Goal: Task Accomplishment & Management: Manage account settings

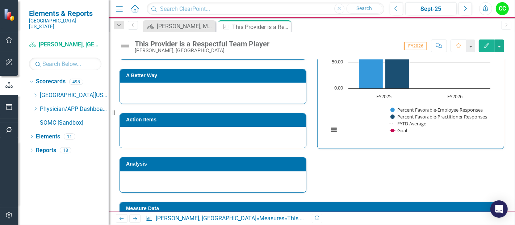
scroll to position [319, 0]
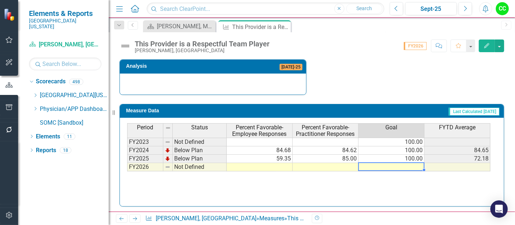
click at [400, 164] on td at bounding box center [391, 167] width 66 height 8
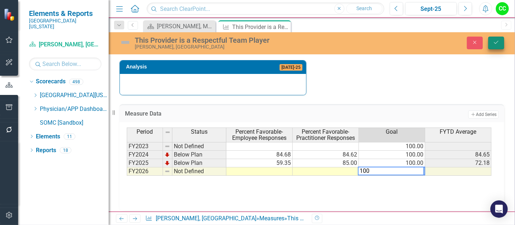
type textarea "100"
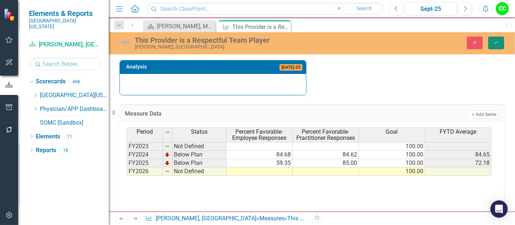
click at [501, 42] on button "Save" at bounding box center [496, 43] width 16 height 13
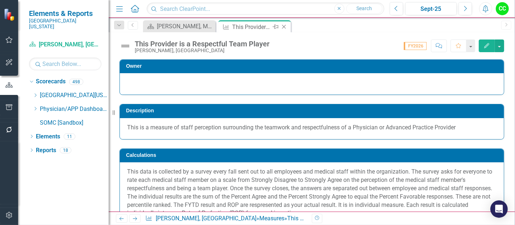
click at [282, 25] on icon "Close" at bounding box center [283, 27] width 7 height 6
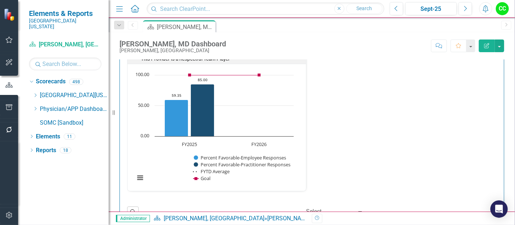
scroll to position [975, 0]
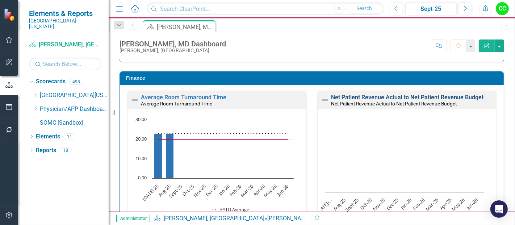
click at [430, 94] on link "Net Patient Revenue Actual to Net Patient Revenue Budget" at bounding box center [407, 97] width 152 height 7
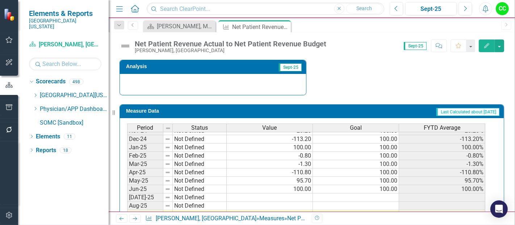
scroll to position [202, 0]
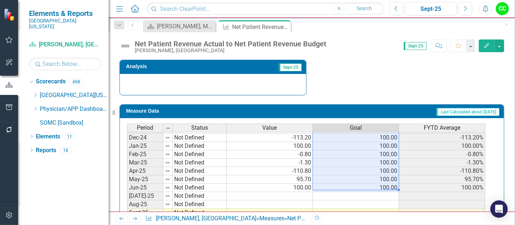
drag, startPoint x: 383, startPoint y: 144, endPoint x: 383, endPoint y: 182, distance: 37.3
click at [383, 182] on tbody "Aug-23 Not Defined Sep-23 Not Defined Oct-23 Not Defined Nov-23 Not Defined Dec…" at bounding box center [306, 129] width 358 height 258
click at [376, 192] on td at bounding box center [356, 196] width 86 height 8
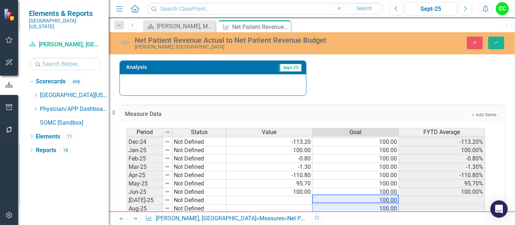
type textarea "100"
click at [493, 40] on icon "Save" at bounding box center [496, 42] width 7 height 5
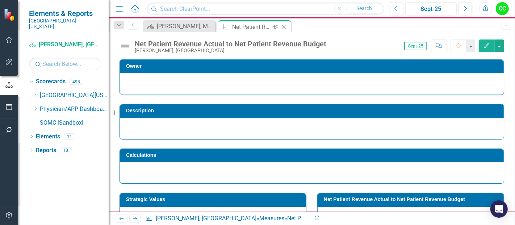
click at [283, 27] on icon "Close" at bounding box center [283, 27] width 7 height 6
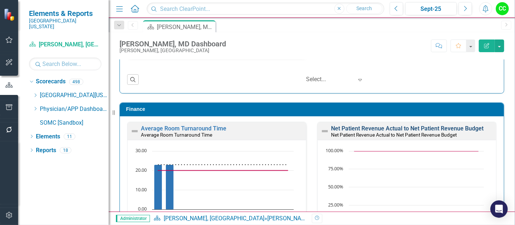
click at [426, 127] on link "Net Patient Revenue Actual to Net Patient Revenue Budget" at bounding box center [407, 128] width 152 height 7
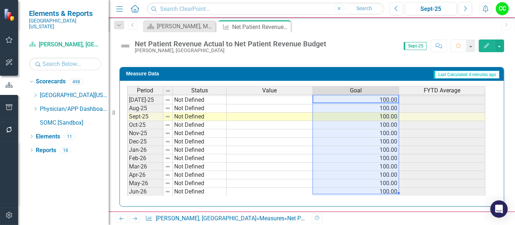
drag, startPoint x: 375, startPoint y: 103, endPoint x: 378, endPoint y: 188, distance: 85.1
click at [378, 188] on tbody "Jun-24 Not Defined Jul-24 Not Defined 66.90 100.00 66.90% Aug-24 Not Defined 67…" at bounding box center [306, 91] width 358 height 208
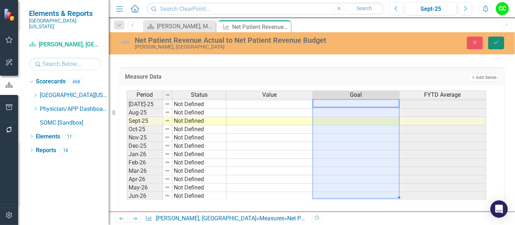
click at [496, 40] on icon "Save" at bounding box center [496, 42] width 7 height 5
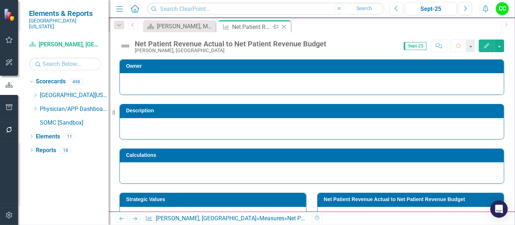
click at [284, 25] on icon "Close" at bounding box center [283, 27] width 7 height 6
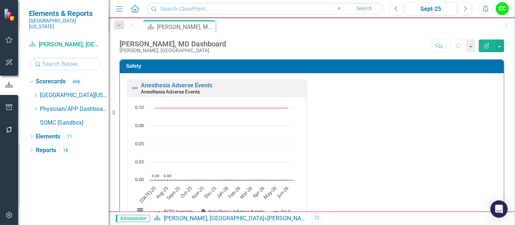
drag, startPoint x: 36, startPoint y: 103, endPoint x: 55, endPoint y: 131, distance: 33.6
click at [36, 107] on icon at bounding box center [36, 109] width 2 height 4
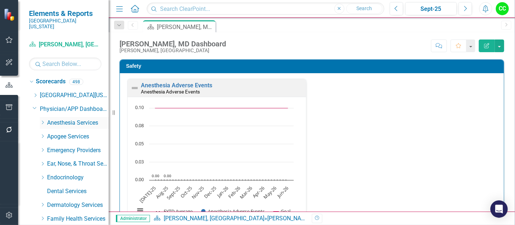
click at [41, 120] on icon "Dropdown" at bounding box center [42, 122] width 5 height 4
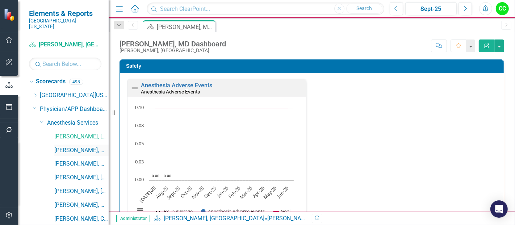
click at [74, 146] on link "[PERSON_NAME], MD" at bounding box center [81, 150] width 54 height 8
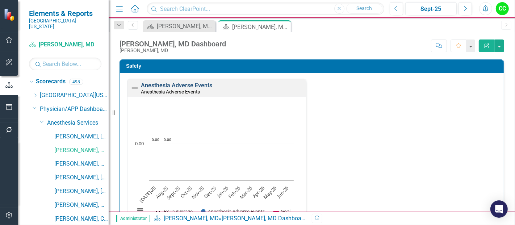
click at [175, 86] on link "Anesthesia Adverse Events" at bounding box center [176, 85] width 71 height 7
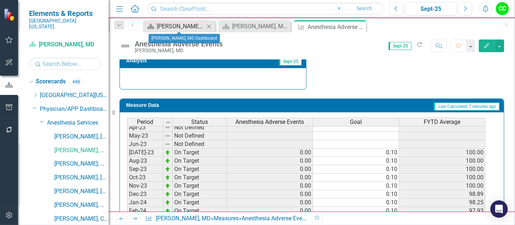
click at [188, 29] on div "Luis Benitez, MD Dashboard" at bounding box center [181, 26] width 48 height 9
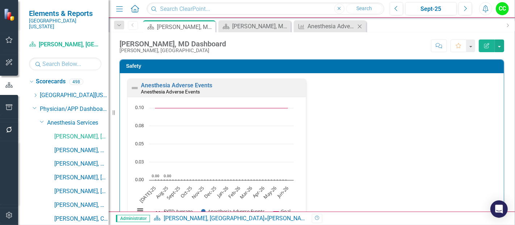
click at [320, 20] on div "Measure Anesthesia Adverse Events Close" at bounding box center [330, 26] width 72 height 12
click at [320, 24] on div "Anesthesia Adverse Events" at bounding box center [331, 26] width 48 height 9
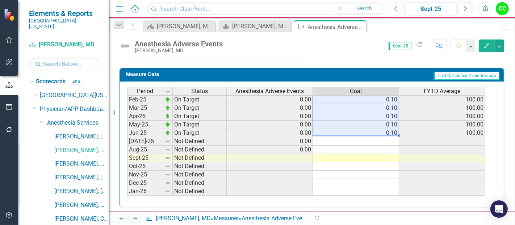
drag, startPoint x: 379, startPoint y: 125, endPoint x: 383, endPoint y: 133, distance: 8.6
click at [127, 133] on div "Period Status Anesthesia Adverse Events Goal FYTD Average Jan-24 On Target 0.00…" at bounding box center [127, 107] width 0 height 259
click at [376, 138] on td at bounding box center [356, 141] width 86 height 8
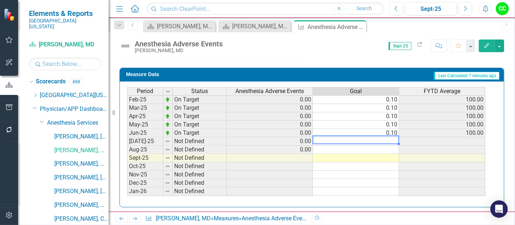
type textarea "0.1"
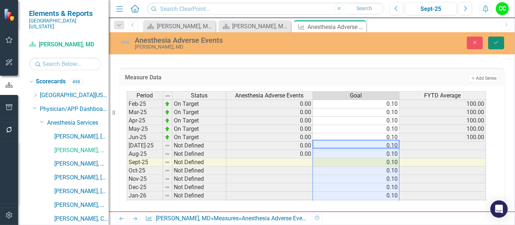
click at [497, 41] on icon "Save" at bounding box center [496, 42] width 7 height 5
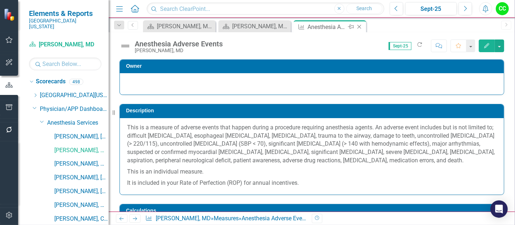
click at [359, 26] on icon at bounding box center [359, 27] width 4 height 4
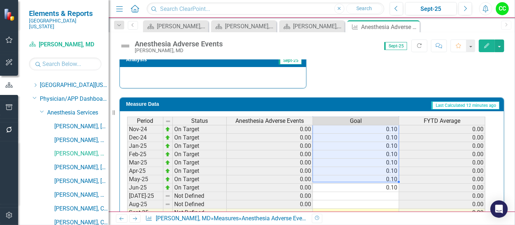
scroll to position [255, 0]
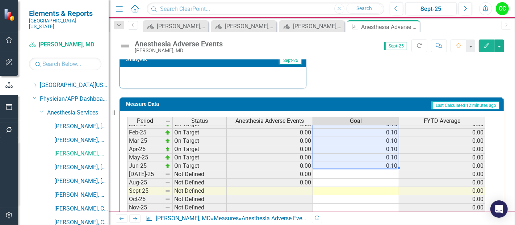
drag, startPoint x: 387, startPoint y: 130, endPoint x: 388, endPoint y: 165, distance: 34.4
click at [388, 165] on tbody "Sep-23 On Target 0.00 0.10 0.00 Oct-23 On Target 0.00 0.10 0.00 Nov-23 On Targe…" at bounding box center [306, 116] width 358 height 258
click at [385, 172] on td at bounding box center [356, 174] width 86 height 8
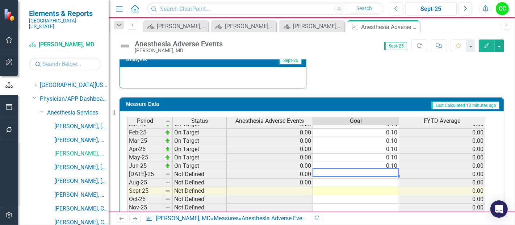
type textarea "0.1"
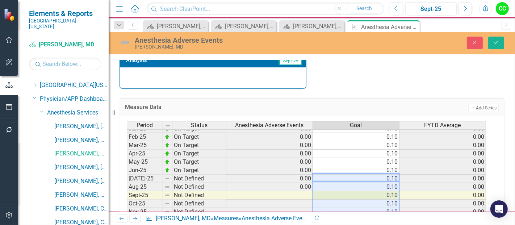
click at [495, 32] on div "Anesthesia Adverse Events Jay Risheh, MD Close Save" at bounding box center [312, 43] width 406 height 22
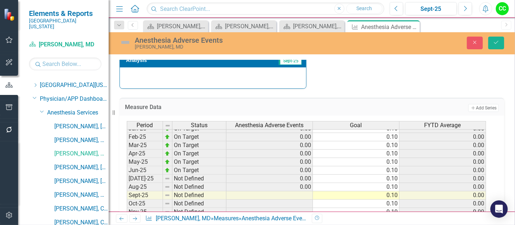
click at [494, 36] on div "Anesthesia Adverse Events Jay Risheh, MD Close Save" at bounding box center [312, 43] width 406 height 14
click at [493, 45] on icon "Save" at bounding box center [496, 42] width 7 height 5
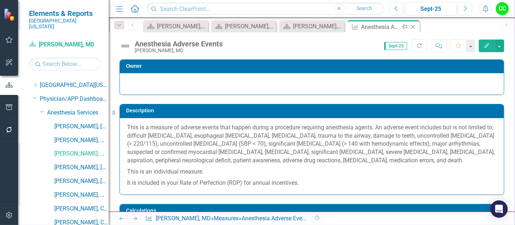
click at [412, 25] on icon "Close" at bounding box center [412, 27] width 7 height 6
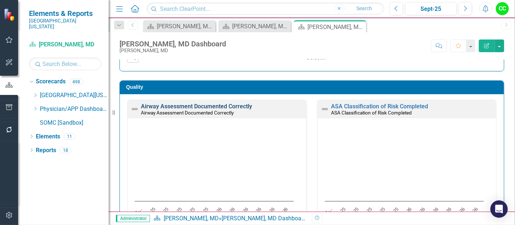
click at [232, 105] on link "Airway Assessment Documented Correctly" at bounding box center [196, 106] width 111 height 7
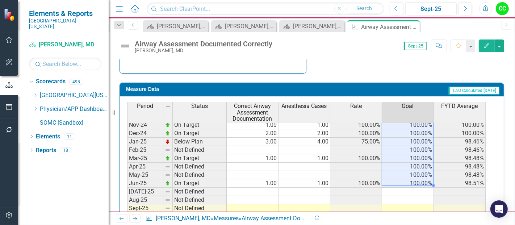
drag, startPoint x: 428, startPoint y: 123, endPoint x: 415, endPoint y: 180, distance: 58.4
click at [415, 180] on tbody "Sep-23 On Target 7.00 7.00 100.00% 100.00% 100.00% Oct-23 Below Plan 2.00 3.00 …" at bounding box center [306, 137] width 358 height 267
click at [411, 187] on td at bounding box center [408, 191] width 52 height 8
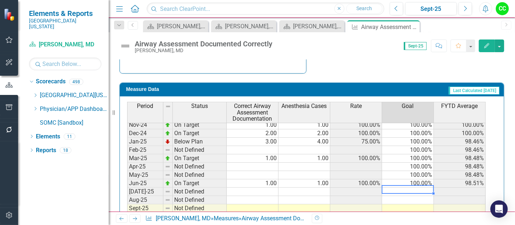
type textarea "100"
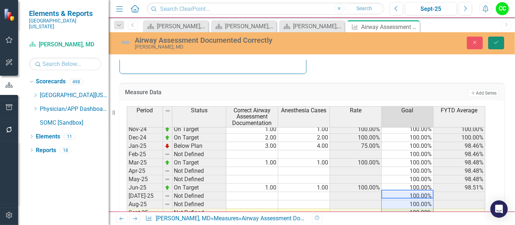
click at [495, 43] on icon "Save" at bounding box center [496, 42] width 7 height 5
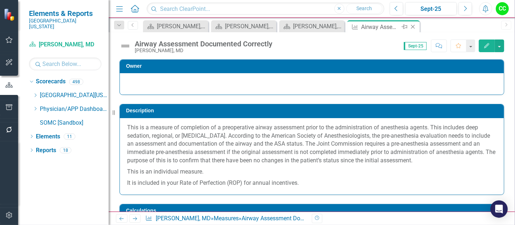
click at [412, 26] on icon at bounding box center [413, 27] width 4 height 4
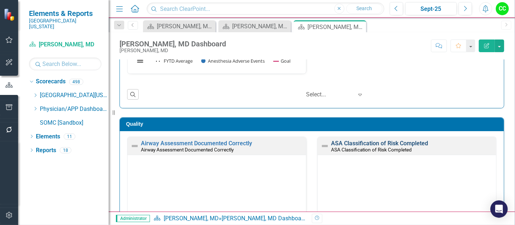
click at [391, 142] on link "ASA Classification of Risk Completed" at bounding box center [379, 143] width 97 height 7
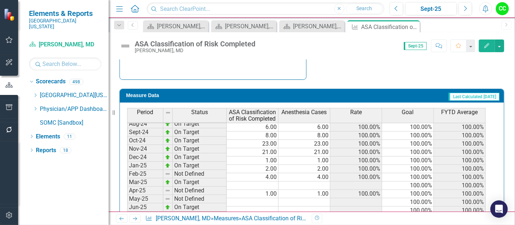
scroll to position [200, 0]
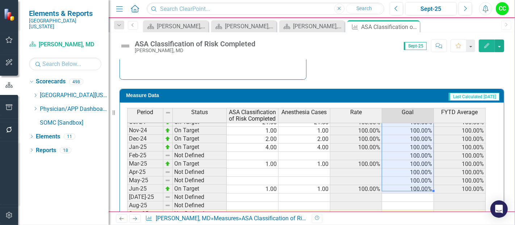
drag, startPoint x: 425, startPoint y: 132, endPoint x: 423, endPoint y: 183, distance: 51.4
click at [423, 183] on tbody "Sep-23 On Target 7.00 7.00 100.00% 100.00% 94.74% Oct-23 Below Plan 2.00 3.00 6…" at bounding box center [306, 139] width 358 height 258
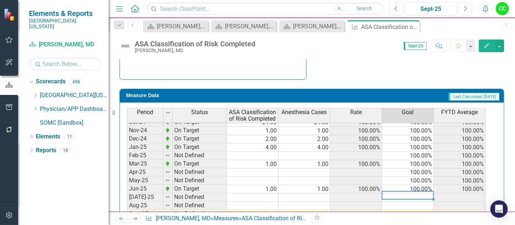
click at [416, 194] on td at bounding box center [408, 197] width 52 height 8
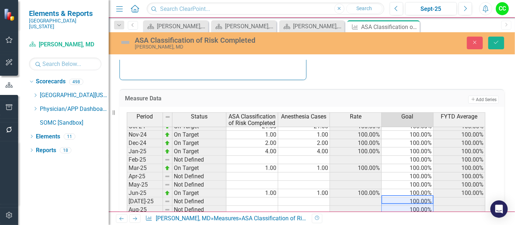
type textarea "100"
click at [494, 41] on icon "Save" at bounding box center [496, 42] width 7 height 5
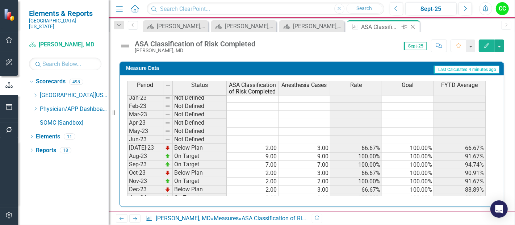
click at [413, 26] on icon "Close" at bounding box center [412, 27] width 7 height 6
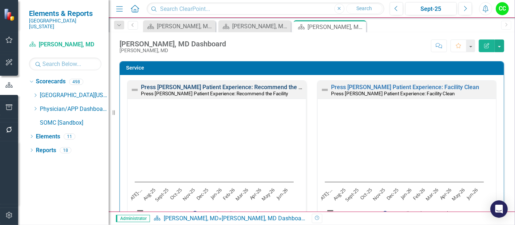
click at [255, 86] on link "Press [PERSON_NAME] Patient Experience: Recommend the Facility" at bounding box center [229, 87] width 176 height 7
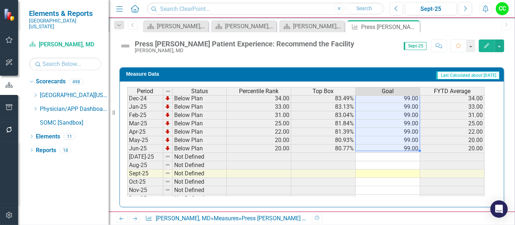
drag, startPoint x: 391, startPoint y: 113, endPoint x: 404, endPoint y: 145, distance: 34.3
click at [404, 145] on tbody "Aug-23 Below Plan 46.00 85.93% 99.00 46.00 Sep-23 Below Plan 51.00 86.67% 99.00…" at bounding box center [305, 90] width 357 height 258
click at [396, 161] on td at bounding box center [387, 165] width 64 height 8
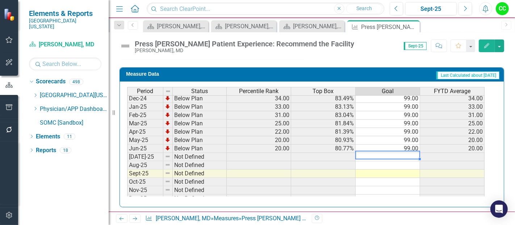
click at [397, 153] on td at bounding box center [387, 157] width 64 height 8
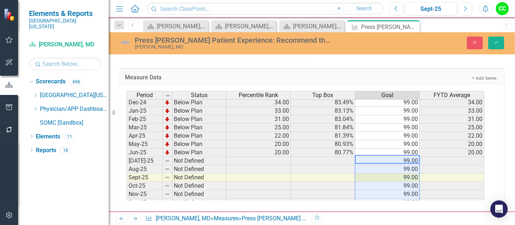
type textarea "99"
click at [493, 49] on div "Press Ganey Patient Experience: Recommend the Facility Jay Risheh, MD Close Save" at bounding box center [312, 43] width 406 height 14
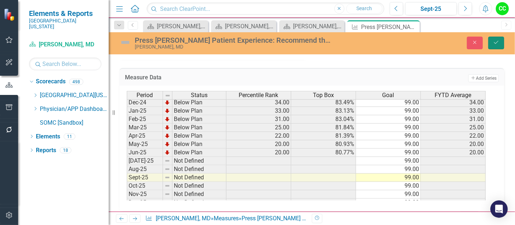
click at [495, 46] on button "Save" at bounding box center [496, 43] width 16 height 13
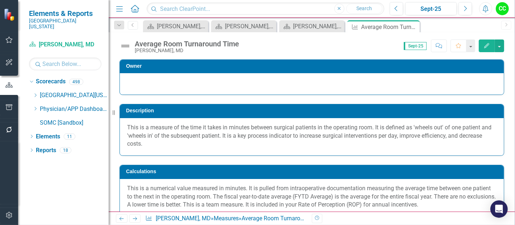
scroll to position [252, 0]
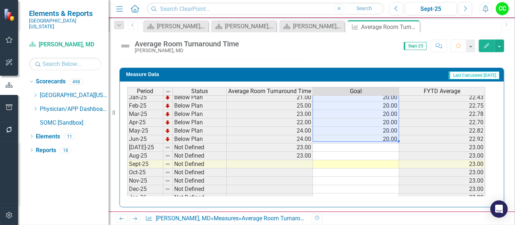
click at [377, 137] on tbody "Sep-23 Below Plan 24.00 20.00 23.33 Oct-23 Below Plan 23.00 20.00 23.25 Nov-23 …" at bounding box center [306, 93] width 358 height 267
click at [385, 146] on td at bounding box center [356, 147] width 86 height 8
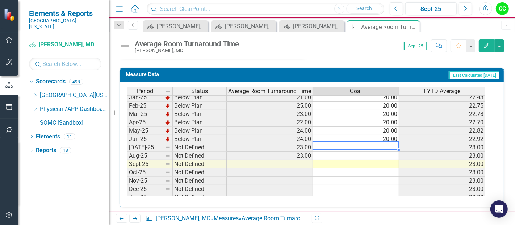
type textarea "20"
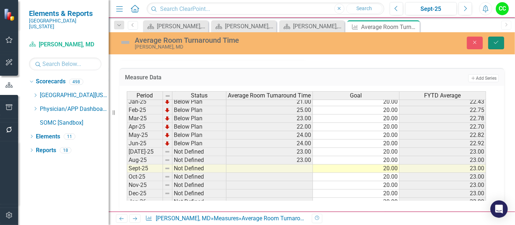
click at [499, 37] on button "Save" at bounding box center [496, 43] width 16 height 13
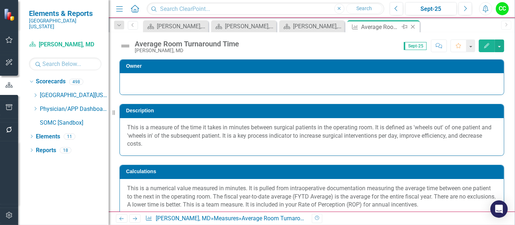
click at [412, 26] on icon "Close" at bounding box center [412, 27] width 7 height 6
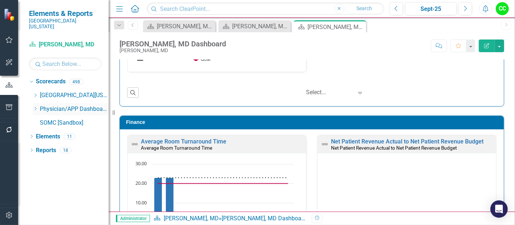
scroll to position [1020, 0]
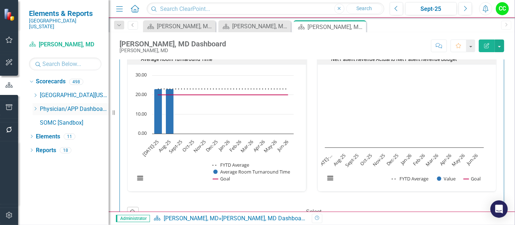
click at [33, 106] on icon "Dropdown" at bounding box center [35, 108] width 5 height 4
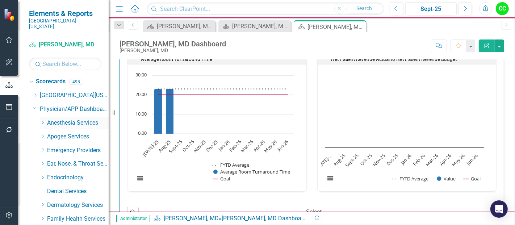
click at [41, 120] on icon "Dropdown" at bounding box center [42, 122] width 5 height 4
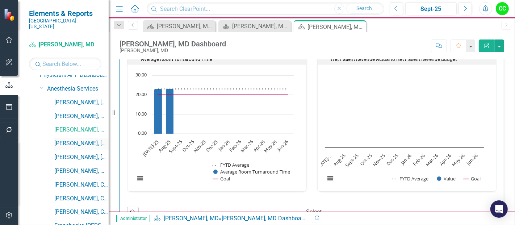
scroll to position [34, 0]
click at [82, 139] on link "[PERSON_NAME], [GEOGRAPHIC_DATA]" at bounding box center [81, 143] width 54 height 8
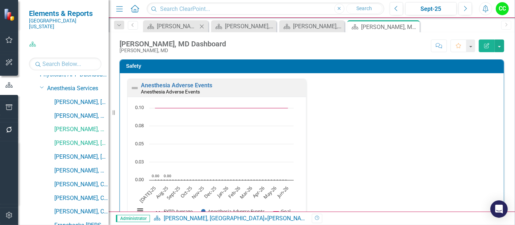
click at [204, 27] on icon "Close" at bounding box center [201, 27] width 7 height 6
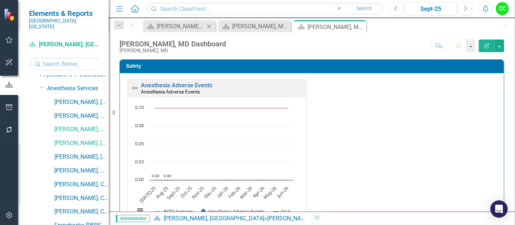
click at [210, 27] on icon "Close" at bounding box center [208, 27] width 7 height 6
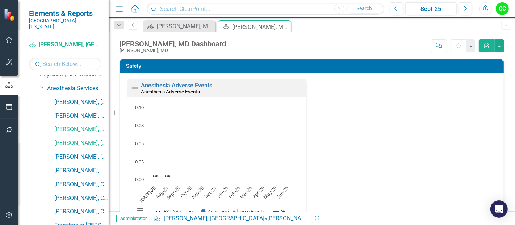
click at [0, 0] on icon "Close" at bounding box center [0, 0] width 0 height 0
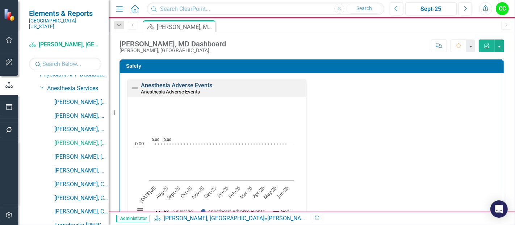
click at [176, 86] on link "Anesthesia Adverse Events" at bounding box center [176, 85] width 71 height 7
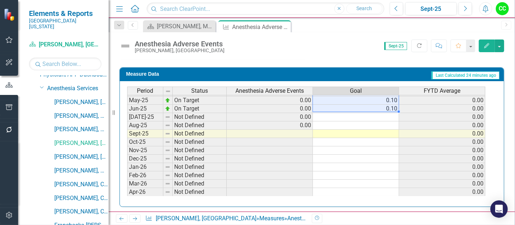
drag, startPoint x: 382, startPoint y: 102, endPoint x: 382, endPoint y: 108, distance: 6.2
click at [382, 108] on tbody "Mar-24 On Target 0.00 0.10 0.00 Apr-24 On Target 0.00 0.10 0.00 May-24 On Targe…" at bounding box center [306, 95] width 358 height 233
click at [391, 114] on td at bounding box center [356, 117] width 86 height 8
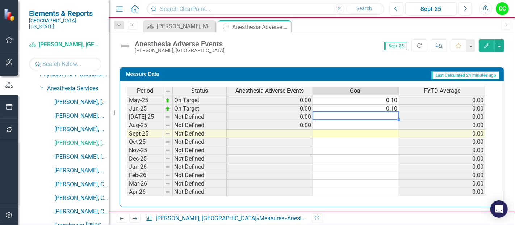
type textarea "0.1"
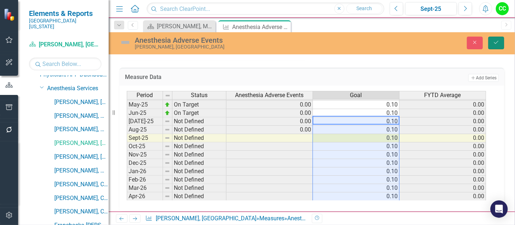
click at [501, 40] on button "Save" at bounding box center [496, 43] width 16 height 13
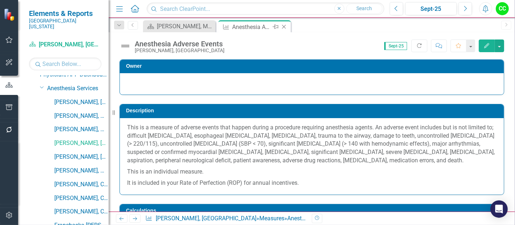
click at [283, 27] on icon at bounding box center [284, 27] width 4 height 4
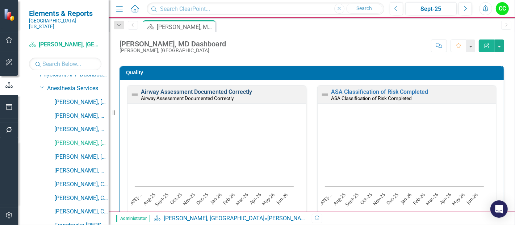
click at [244, 88] on link "Airway Assessment Documented Correctly" at bounding box center [196, 91] width 111 height 7
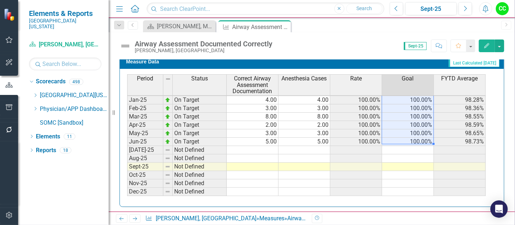
drag, startPoint x: 404, startPoint y: 103, endPoint x: 419, endPoint y: 137, distance: 36.8
click at [419, 137] on tbody "Sep-23 On Target 14.00 14.00 100.00% 100.00% 100.00% Oct-23 On Target 13.00 13.…" at bounding box center [306, 91] width 358 height 258
click at [419, 138] on td "100.00%" at bounding box center [408, 142] width 52 height 8
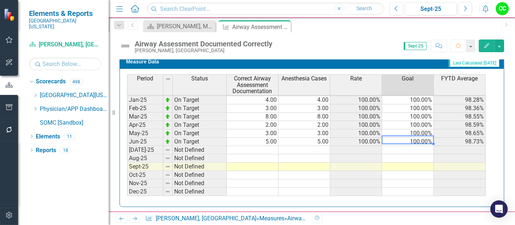
click at [413, 146] on td at bounding box center [408, 150] width 52 height 8
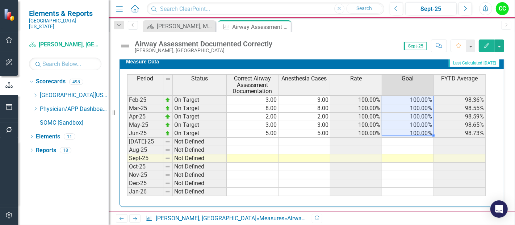
drag, startPoint x: 408, startPoint y: 104, endPoint x: 418, endPoint y: 131, distance: 29.1
click at [418, 131] on tbody "Sep-23 On Target 14.00 14.00 100.00% 100.00% 100.00% Oct-23 On Target 13.00 13.…" at bounding box center [306, 83] width 358 height 258
click at [412, 138] on td at bounding box center [408, 142] width 52 height 8
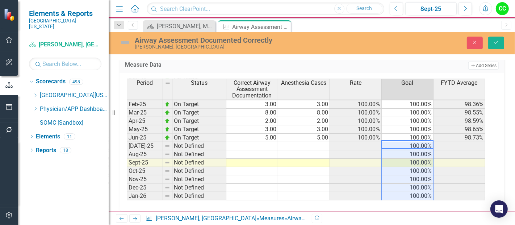
type textarea "100"
click at [499, 44] on icon "Save" at bounding box center [496, 42] width 7 height 5
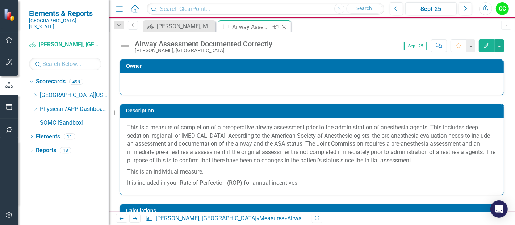
click at [284, 26] on icon at bounding box center [284, 27] width 4 height 4
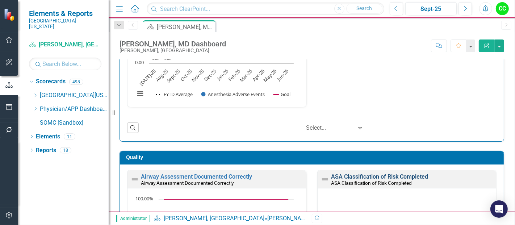
click at [396, 173] on link "ASA Classification of Risk Completed" at bounding box center [379, 176] width 97 height 7
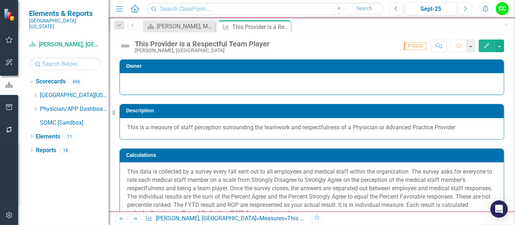
scroll to position [319, 0]
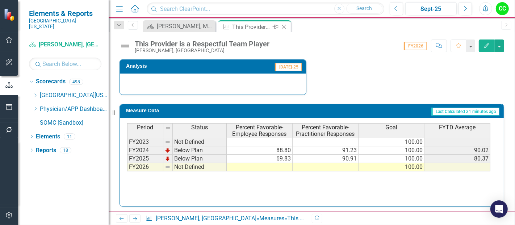
click at [284, 26] on icon at bounding box center [284, 27] width 4 height 4
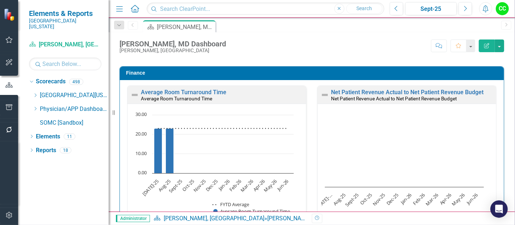
scroll to position [983, 0]
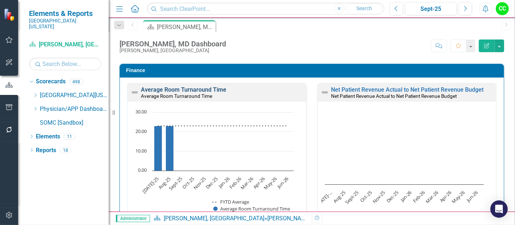
click at [201, 87] on link "Average Room Turnaround Time" at bounding box center [183, 89] width 85 height 7
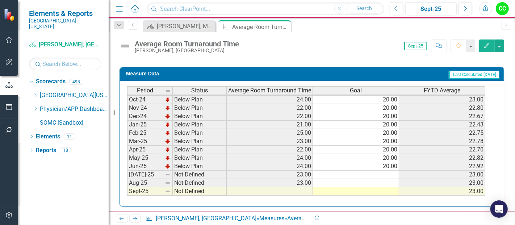
scroll to position [185, 0]
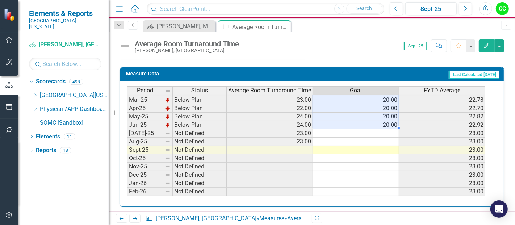
drag, startPoint x: 358, startPoint y: 109, endPoint x: 384, endPoint y: 123, distance: 30.3
click at [384, 123] on tbody "Mar-24 Below Plan 23.00 20.00 23.00 Apr-24 Below Plan 23.00 20.00 23.00 May-24 …" at bounding box center [306, 112] width 358 height 233
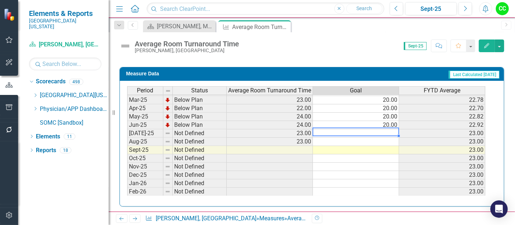
click at [381, 129] on td at bounding box center [356, 133] width 86 height 8
type textarea "20"
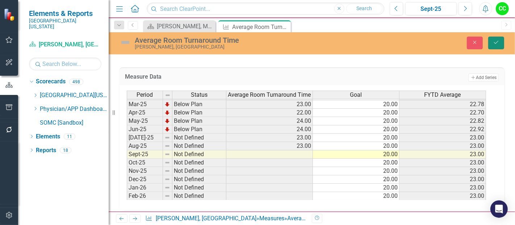
click at [499, 42] on button "Save" at bounding box center [496, 43] width 16 height 13
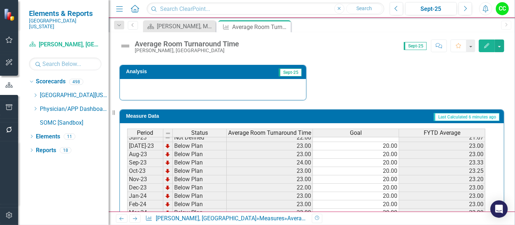
scroll to position [347, 0]
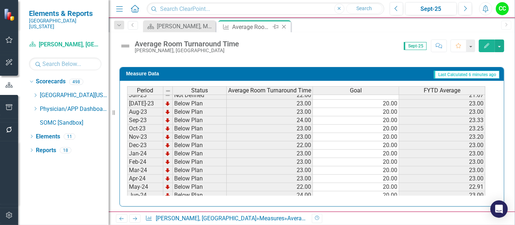
click at [282, 28] on icon at bounding box center [284, 27] width 4 height 4
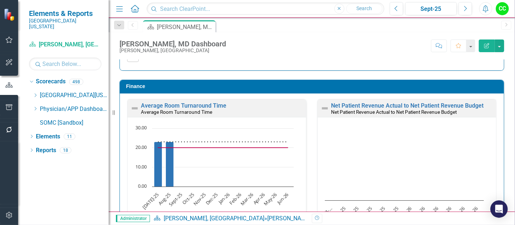
scroll to position [972, 0]
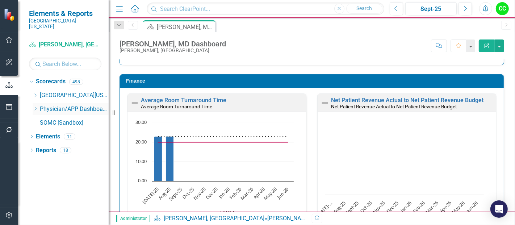
click at [34, 106] on icon "Dropdown" at bounding box center [35, 108] width 5 height 4
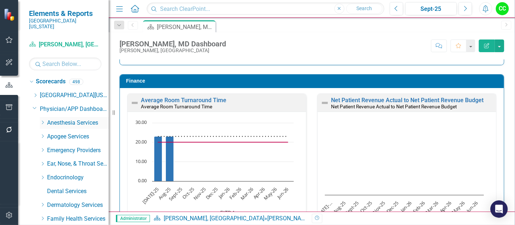
click at [40, 120] on icon "Dropdown" at bounding box center [42, 122] width 5 height 4
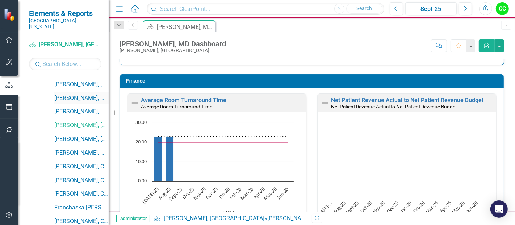
scroll to position [58, 0]
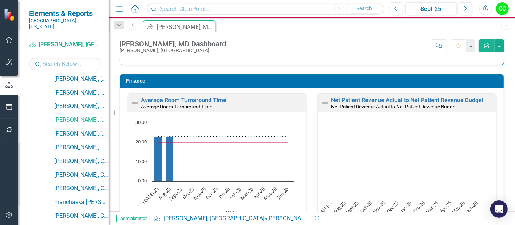
click at [83, 130] on link "[PERSON_NAME], [GEOGRAPHIC_DATA]" at bounding box center [81, 134] width 54 height 8
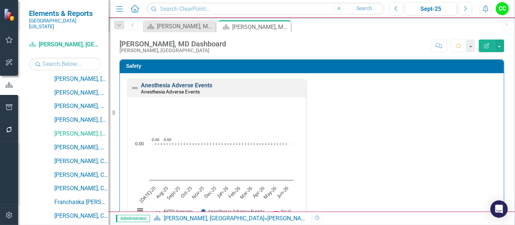
click at [178, 84] on link "Anesthesia Adverse Events" at bounding box center [176, 85] width 71 height 7
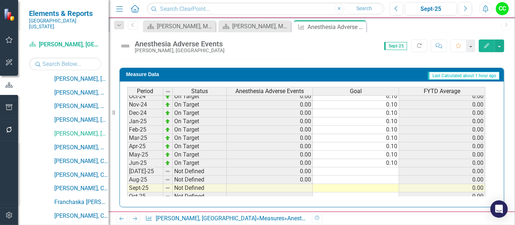
scroll to position [241, 0]
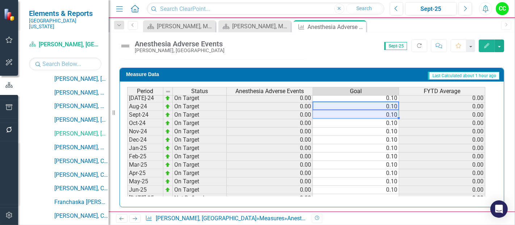
drag, startPoint x: 384, startPoint y: 100, endPoint x: 382, endPoint y: 111, distance: 11.5
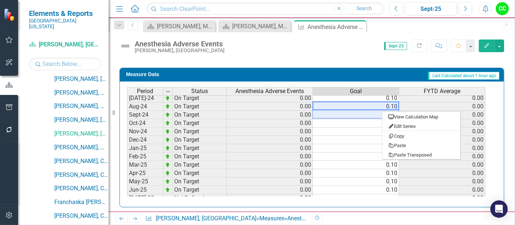
click at [386, 96] on td "0.10" at bounding box center [356, 98] width 86 height 8
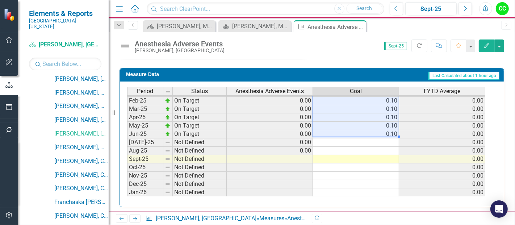
drag, startPoint x: 381, startPoint y: 98, endPoint x: 384, endPoint y: 131, distance: 33.1
click at [384, 131] on tbody "Oct-23 On Target 0.00 0.10 0.00 Nov-23 On Target 0.00 0.10 0.00 Dec-23 On Targe…" at bounding box center [306, 92] width 358 height 258
click at [377, 139] on td at bounding box center [356, 142] width 86 height 8
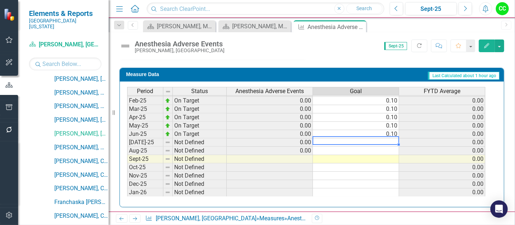
type textarea "0.1"
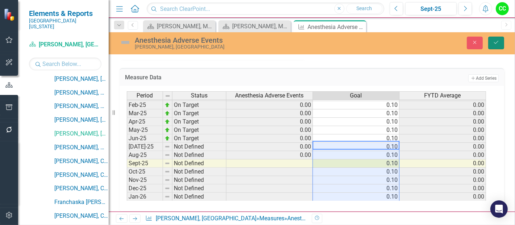
click at [499, 40] on button "Save" at bounding box center [496, 43] width 16 height 13
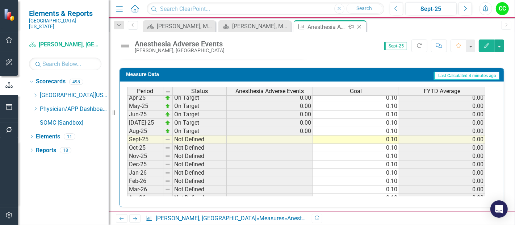
click at [360, 25] on icon "Close" at bounding box center [358, 27] width 7 height 6
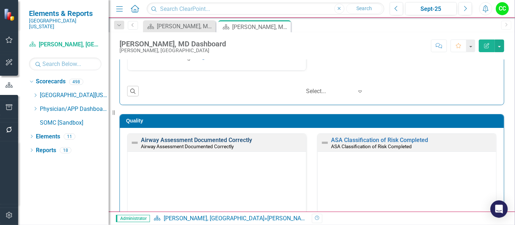
click at [204, 140] on link "Airway Assessment Documented Correctly" at bounding box center [196, 139] width 111 height 7
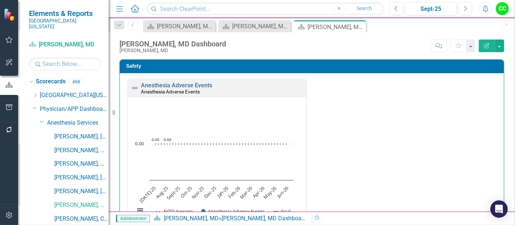
scroll to position [53, 0]
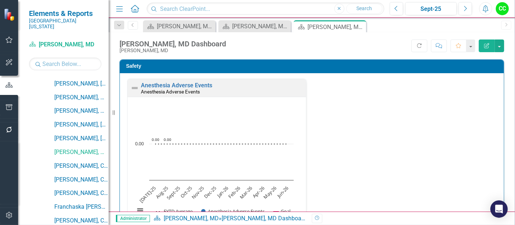
click at [178, 89] on div "Anesthesia Adverse Events" at bounding box center [222, 92] width 163 height 6
click at [178, 80] on div "Anesthesia Adverse Events Anesthesia Adverse Events" at bounding box center [216, 88] width 178 height 18
click at [178, 84] on link "Anesthesia Adverse Events" at bounding box center [176, 85] width 71 height 7
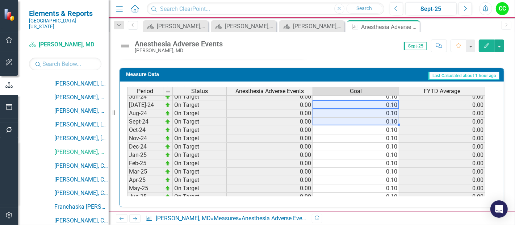
scroll to position [241, 0]
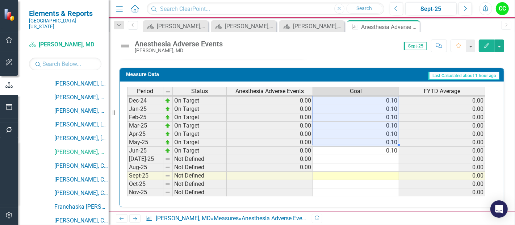
drag, startPoint x: 377, startPoint y: 102, endPoint x: 385, endPoint y: 143, distance: 41.8
click at [385, 143] on tbody "Sep-23 On Target 0.00 0.10 0.00 Oct-23 On Target 0.00 0.10 0.00 Nov-23 On Targe…" at bounding box center [306, 100] width 358 height 258
click at [380, 156] on td at bounding box center [356, 159] width 86 height 8
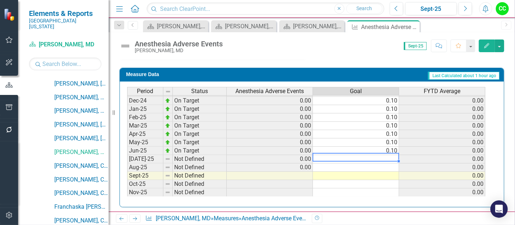
type textarea "0.1"
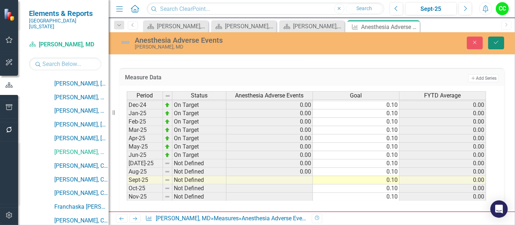
click at [495, 41] on icon "Save" at bounding box center [496, 42] width 7 height 5
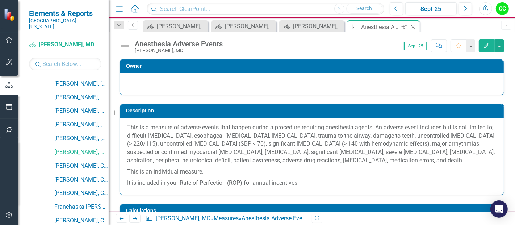
click at [412, 26] on icon "Close" at bounding box center [412, 27] width 7 height 6
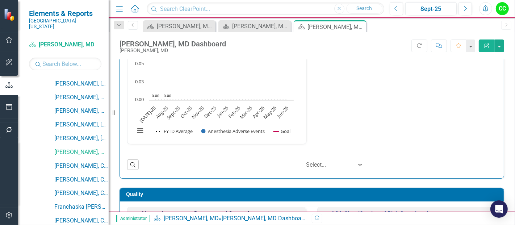
scroll to position [173, 0]
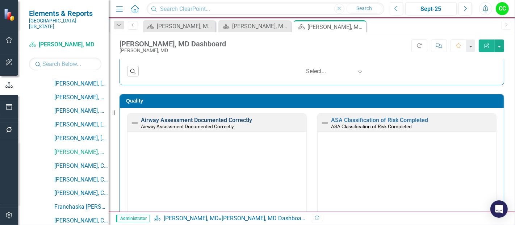
click at [237, 120] on link "Airway Assessment Documented Correctly" at bounding box center [196, 120] width 111 height 7
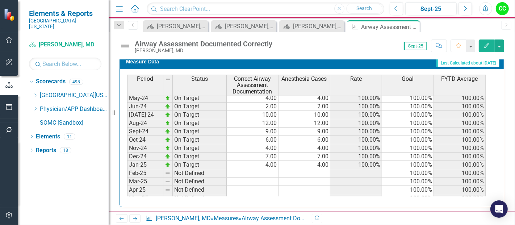
scroll to position [182, 0]
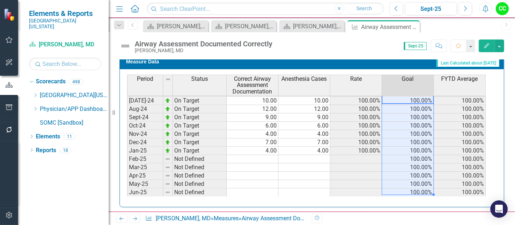
drag, startPoint x: 412, startPoint y: 96, endPoint x: 417, endPoint y: 186, distance: 89.9
click at [417, 186] on tbody "Sep-23 On Target 7.00 7.00 100.00% 100.00% 100.00% Oct-23 On Target 3.00 3.00 1…" at bounding box center [306, 146] width 358 height 267
click at [319, 29] on div "[PERSON_NAME], MD Dashboard" at bounding box center [313, 26] width 41 height 9
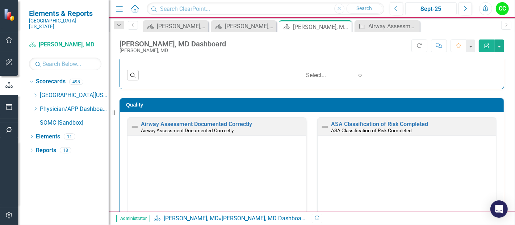
click at [430, 9] on div "Sept-25" at bounding box center [431, 9] width 46 height 9
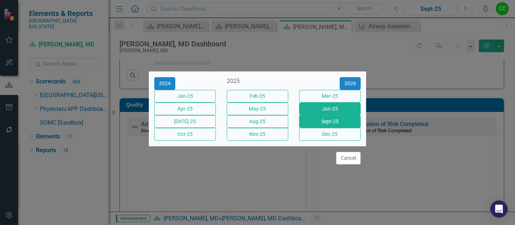
click at [317, 107] on button "Jun-25" at bounding box center [330, 108] width 62 height 13
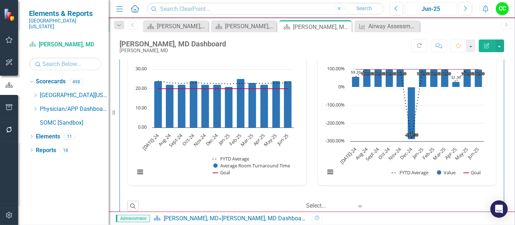
click at [445, 14] on button "Jun-25" at bounding box center [430, 8] width 51 height 13
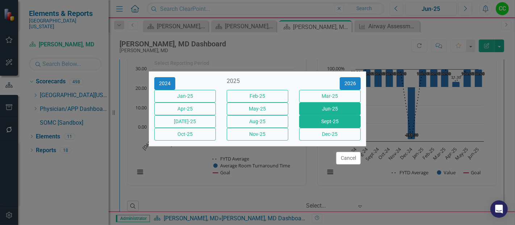
click at [334, 121] on button "Sept-25" at bounding box center [330, 121] width 62 height 13
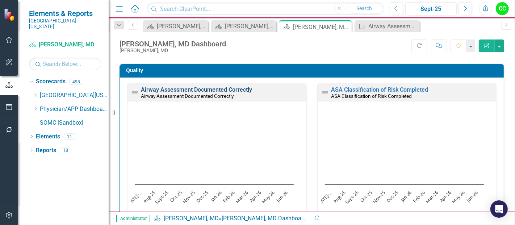
click at [231, 87] on link "Airway Assessment Documented Correctly" at bounding box center [196, 89] width 111 height 7
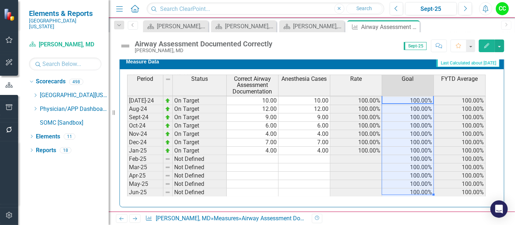
drag, startPoint x: 420, startPoint y: 100, endPoint x: 416, endPoint y: 185, distance: 85.5
click at [416, 185] on tbody "Sep-23 On Target 7.00 7.00 100.00% 100.00% 100.00% Oct-23 On Target 3.00 3.00 1…" at bounding box center [306, 146] width 358 height 267
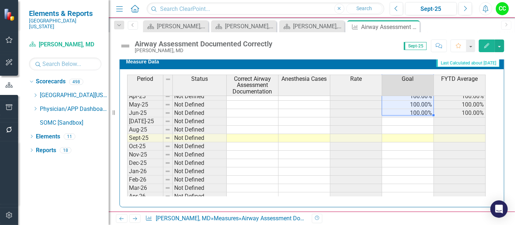
click at [416, 120] on td at bounding box center [408, 121] width 52 height 8
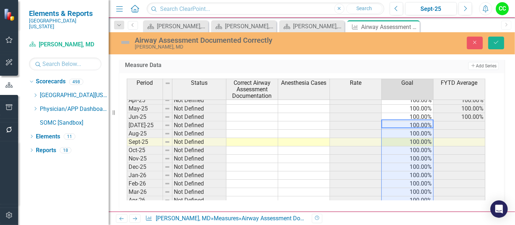
type textarea "100"
click at [494, 44] on icon "Save" at bounding box center [496, 42] width 7 height 5
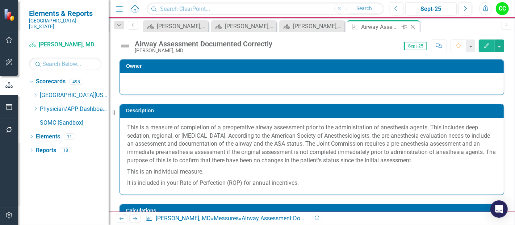
click at [412, 26] on icon at bounding box center [413, 27] width 4 height 4
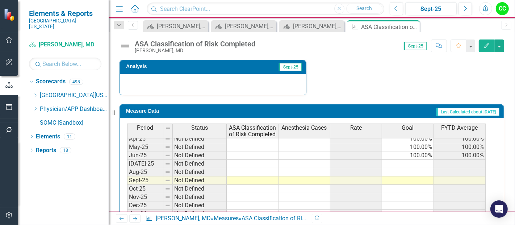
click at [127, 155] on div "Period Status ASA Classification of Risk Completed Anesthesia Cases Rate Goal F…" at bounding box center [127, 140] width 0 height 240
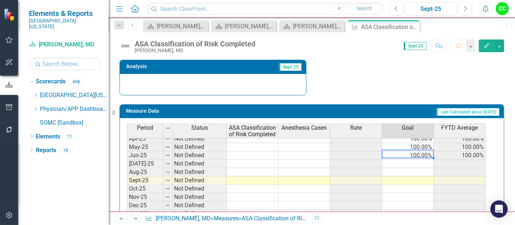
click at [414, 161] on td at bounding box center [408, 164] width 52 height 8
type textarea "100"
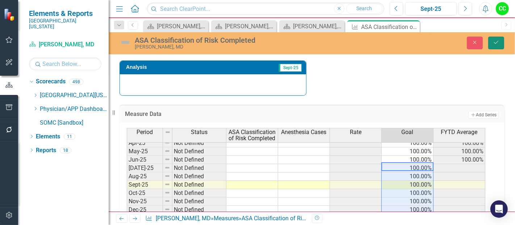
click at [495, 40] on icon "Save" at bounding box center [496, 42] width 7 height 5
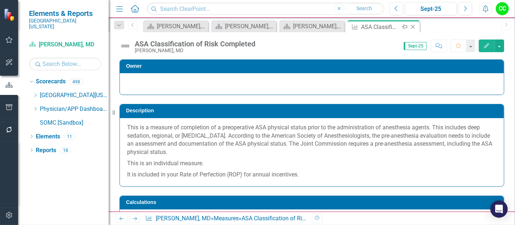
click at [411, 26] on icon "Close" at bounding box center [412, 27] width 7 height 6
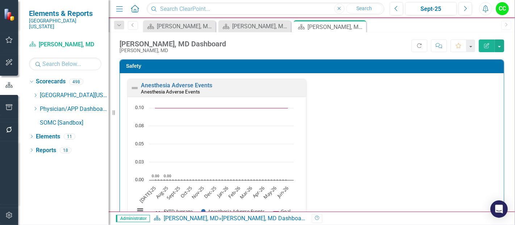
click at [514, 215] on div "Revision History" at bounding box center [508, 218] width 392 height 9
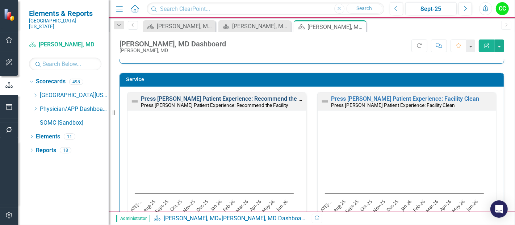
click at [258, 97] on link "Press [PERSON_NAME] Patient Experience: Recommend the Facility" at bounding box center [229, 98] width 176 height 7
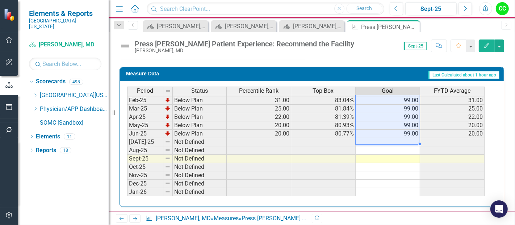
drag, startPoint x: 397, startPoint y: 104, endPoint x: 409, endPoint y: 132, distance: 30.5
click at [409, 132] on tbody "Sep-23 Below Plan 51.00 86.67% 99.00 51.00 Oct-23 Below Plan 52.00 86.77% 99.00…" at bounding box center [305, 83] width 357 height 258
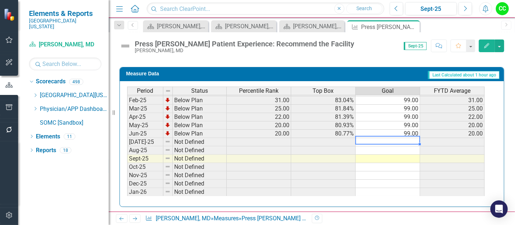
click at [400, 138] on td at bounding box center [387, 142] width 64 height 8
type textarea "99"
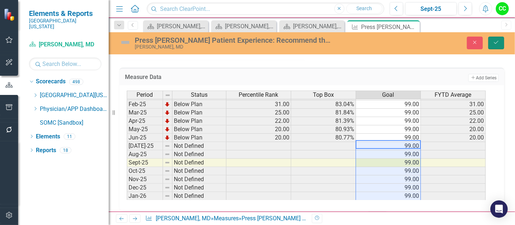
click at [493, 44] on icon "Save" at bounding box center [496, 42] width 7 height 5
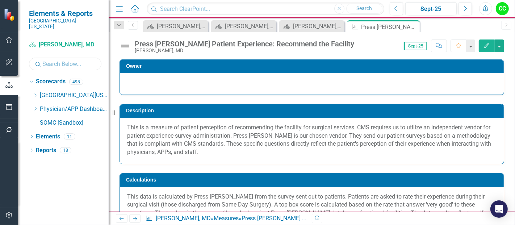
click at [77, 60] on input "text" at bounding box center [65, 64] width 72 height 13
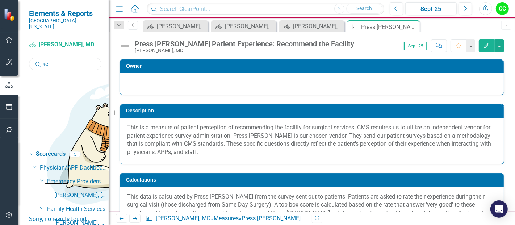
type input "k"
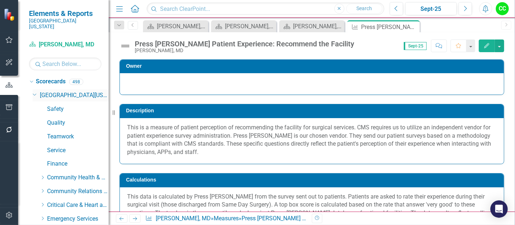
click at [34, 91] on icon "Dropdown" at bounding box center [35, 93] width 4 height 5
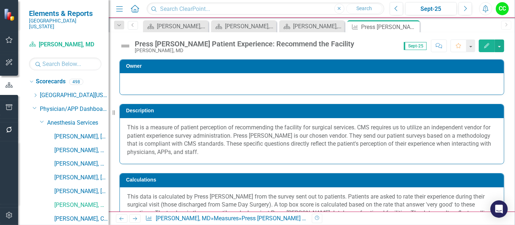
click at [34, 105] on icon "Dropdown" at bounding box center [35, 107] width 4 height 5
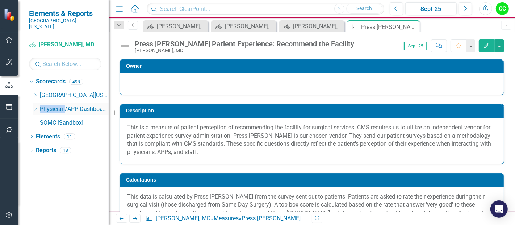
click at [34, 106] on icon "Dropdown" at bounding box center [35, 108] width 5 height 4
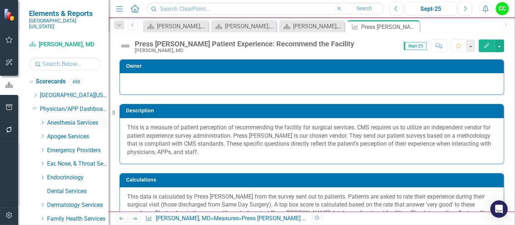
click at [41, 120] on icon "Dropdown" at bounding box center [42, 122] width 5 height 4
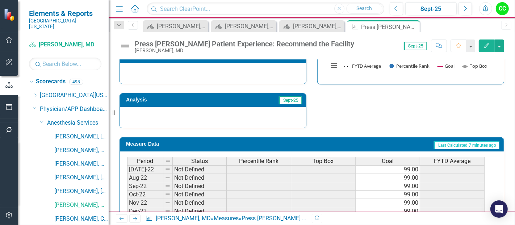
scroll to position [366, 0]
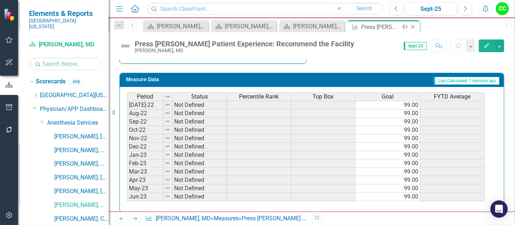
click at [413, 26] on icon "Close" at bounding box center [412, 27] width 7 height 6
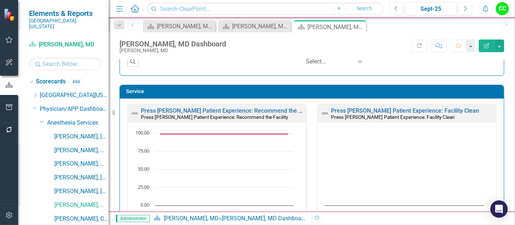
scroll to position [397, 0]
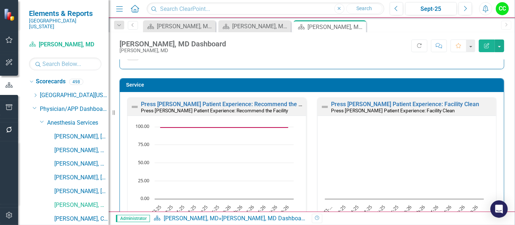
click at [417, 99] on div "Press Ganey Patient Experience: Facility Clean Press Ganey Patient Experience: …" at bounding box center [406, 107] width 178 height 18
click at [413, 104] on link "Press [PERSON_NAME] Patient Experience: Facility Clean" at bounding box center [405, 104] width 148 height 7
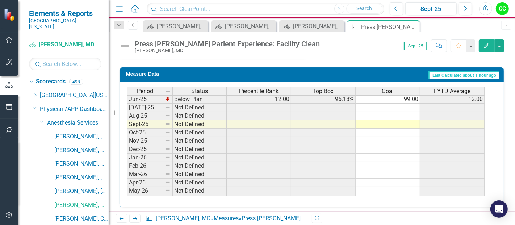
scroll to position [294, 0]
click at [405, 100] on tbody "Jan-24 Below Plan 50.00 98.32% 99.00 50.00 Feb-24 Below Plan 48.00 98.25% 99.00…" at bounding box center [305, 77] width 357 height 250
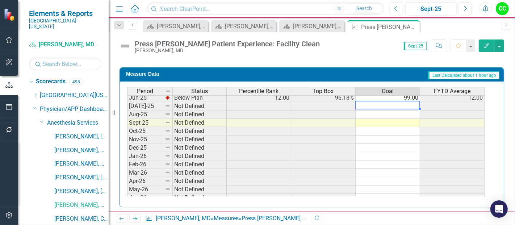
type textarea "99"
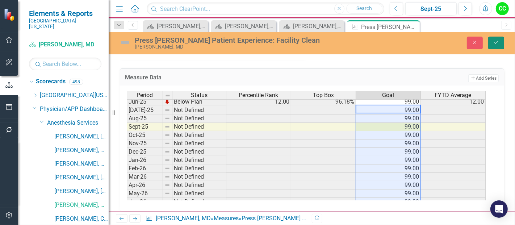
click at [497, 43] on icon "Save" at bounding box center [496, 42] width 7 height 5
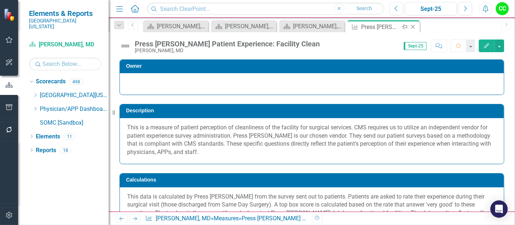
click at [412, 25] on icon "Close" at bounding box center [412, 27] width 7 height 6
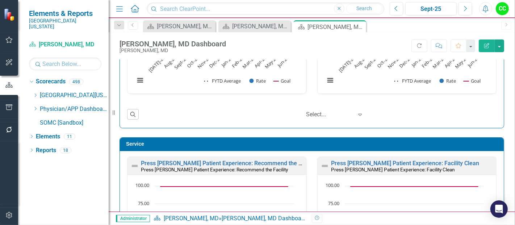
scroll to position [521, 0]
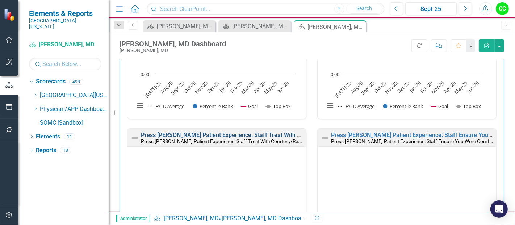
click at [256, 134] on link "Press [PERSON_NAME] Patient Experience: Staff Treat With Courtesy/Respect" at bounding box center [242, 134] width 202 height 7
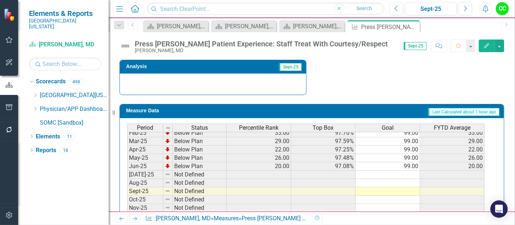
click at [403, 172] on tbody "Oct-23 Below Plan 62.00 98.76% 99.00 62.00 Nov-23 Below Plan 64.00 98.74% 99.00…" at bounding box center [305, 124] width 357 height 258
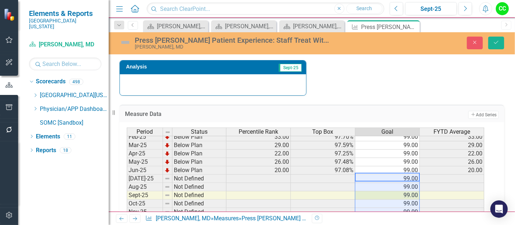
type textarea "99"
click at [501, 41] on button "Save" at bounding box center [496, 43] width 16 height 13
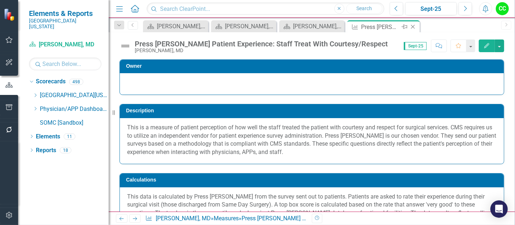
click at [413, 25] on icon "Close" at bounding box center [412, 27] width 7 height 6
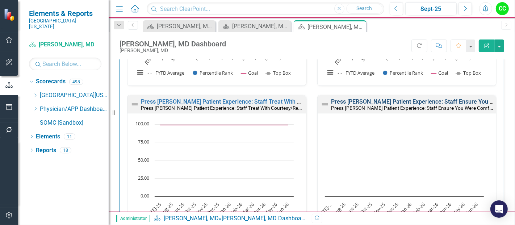
click at [415, 98] on link "Press [PERSON_NAME] Patient Experience: Staff Ensure You Were Comfortable" at bounding box center [434, 101] width 206 height 7
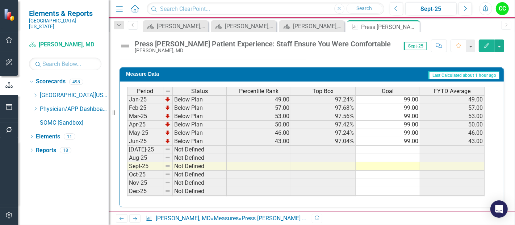
click at [403, 145] on tbody "Nov-23 Below Plan 67.00 98.05% 99.00 67.00 Dec-23 Below Plan 65.00 97.92% 99.00…" at bounding box center [305, 112] width 357 height 267
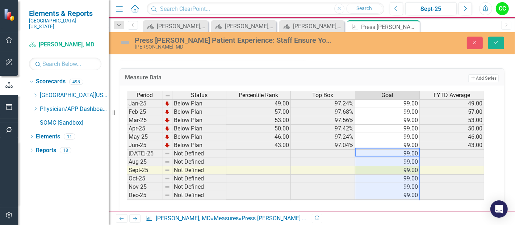
type textarea "99"
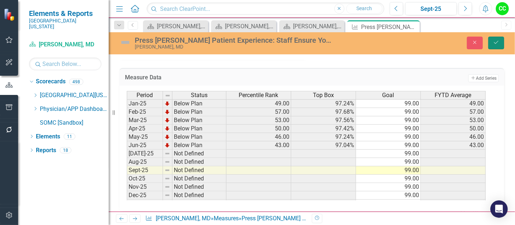
click at [496, 40] on icon "Save" at bounding box center [496, 42] width 7 height 5
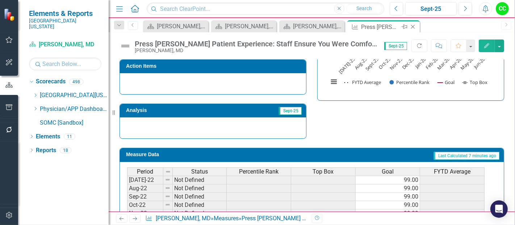
scroll to position [291, 0]
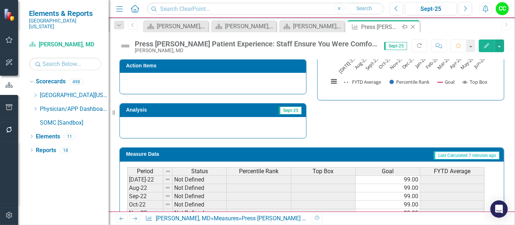
click at [413, 26] on icon "Close" at bounding box center [412, 27] width 7 height 6
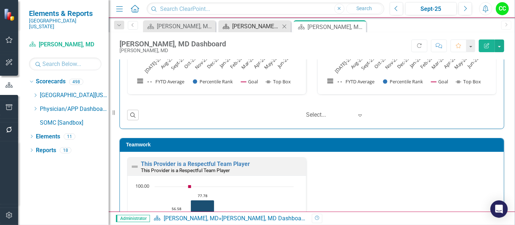
scroll to position [790, 0]
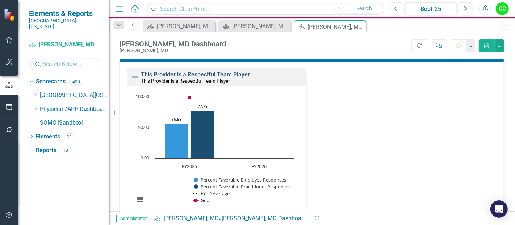
click at [239, 72] on link "This Provider is a Respectful Team Player" at bounding box center [195, 74] width 109 height 7
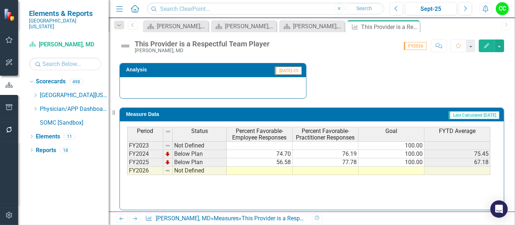
scroll to position [319, 0]
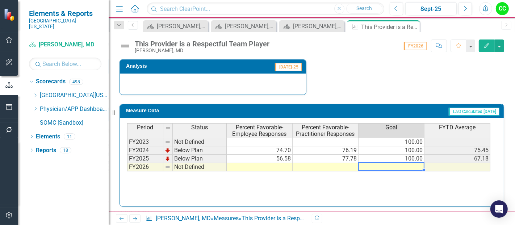
click at [408, 165] on td at bounding box center [391, 167] width 66 height 8
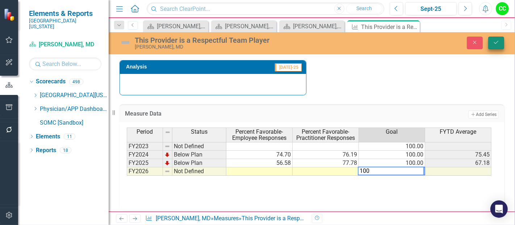
type textarea "100"
click at [494, 43] on icon "Save" at bounding box center [496, 42] width 7 height 5
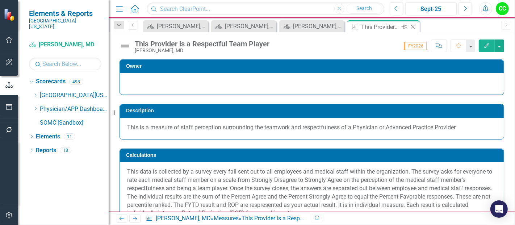
click at [413, 25] on icon "Close" at bounding box center [412, 27] width 7 height 6
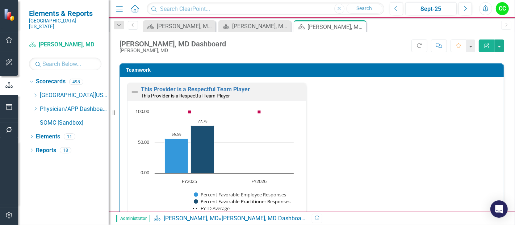
scroll to position [899, 0]
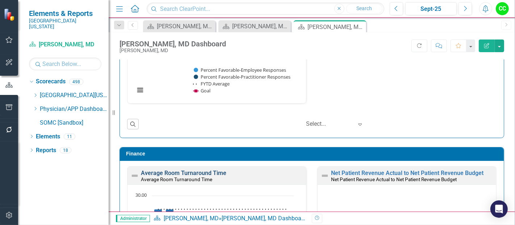
click at [212, 169] on link "Average Room Turnaround Time" at bounding box center [183, 172] width 85 height 7
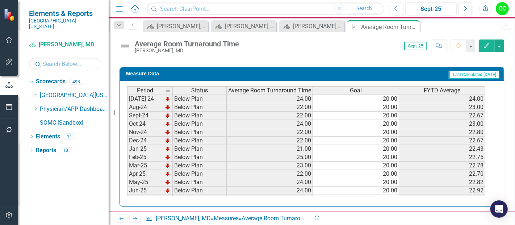
scroll to position [199, 0]
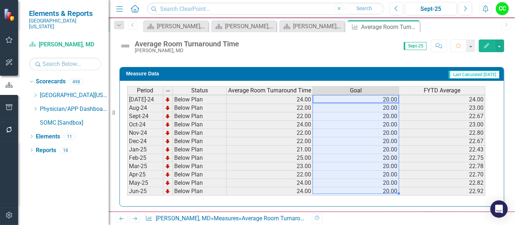
drag, startPoint x: 372, startPoint y: 96, endPoint x: 374, endPoint y: 187, distance: 91.9
click at [374, 187] on tbody "Sep-23 Below Plan 24.00 20.00 23.33 Oct-23 Below Plan 23.00 20.00 23.25 Nov-23 …" at bounding box center [306, 145] width 358 height 267
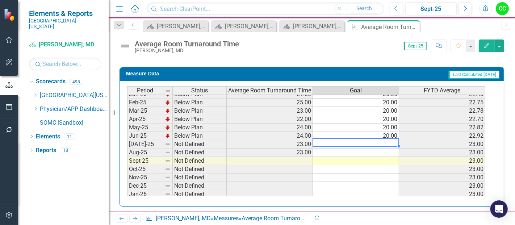
click at [389, 141] on td at bounding box center [356, 144] width 86 height 8
type textarea "20"
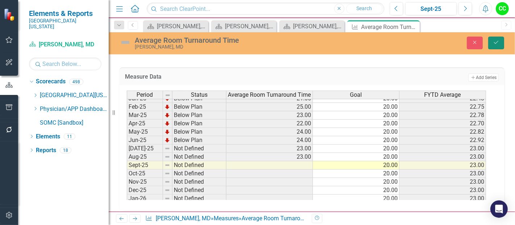
click at [493, 43] on icon "Save" at bounding box center [496, 42] width 7 height 5
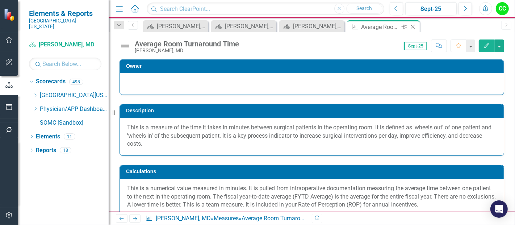
click at [413, 27] on icon "Close" at bounding box center [412, 27] width 7 height 6
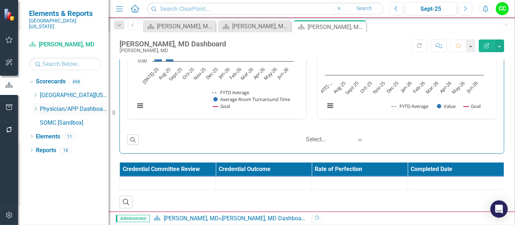
click at [34, 106] on icon "Dropdown" at bounding box center [35, 108] width 5 height 4
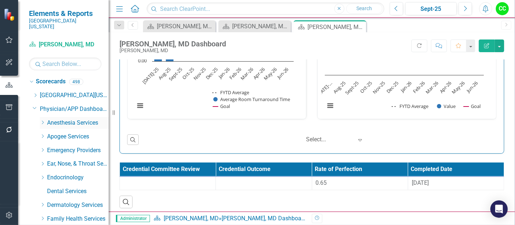
click at [43, 120] on icon "Dropdown" at bounding box center [42, 122] width 5 height 4
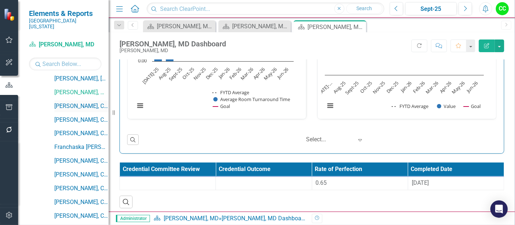
click at [85, 102] on link "[PERSON_NAME], CRNA" at bounding box center [81, 106] width 54 height 8
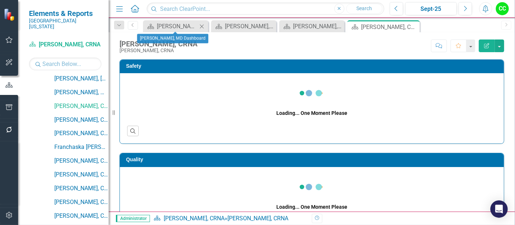
click at [202, 27] on icon "Close" at bounding box center [201, 27] width 7 height 6
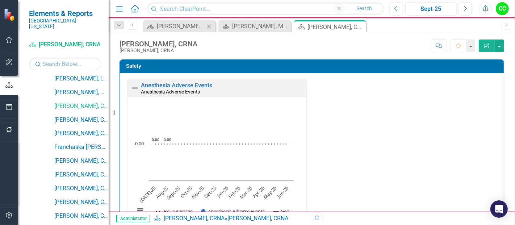
click at [208, 26] on icon "Close" at bounding box center [208, 27] width 7 height 6
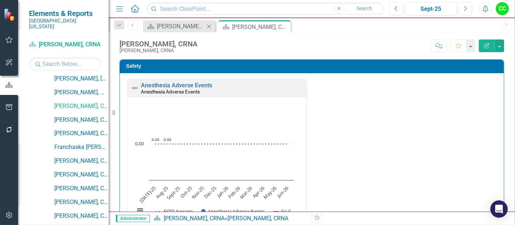
click at [210, 25] on icon at bounding box center [209, 26] width 4 height 4
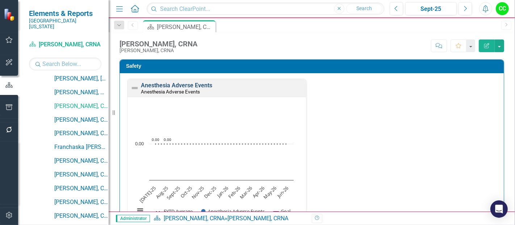
click at [203, 84] on link "Anesthesia Adverse Events" at bounding box center [176, 85] width 71 height 7
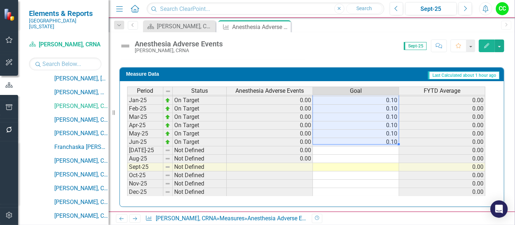
drag, startPoint x: 388, startPoint y: 99, endPoint x: 390, endPoint y: 136, distance: 36.9
click at [390, 136] on tbody "Sep-23 On Target 0.00 0.10 0.00 Oct-23 On Target 0.00 0.10 0.00 Nov-23 On Targe…" at bounding box center [306, 92] width 358 height 258
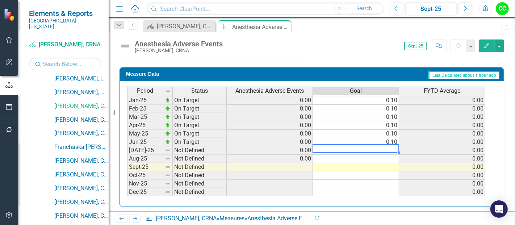
click at [379, 148] on td at bounding box center [356, 150] width 86 height 8
type textarea "0.1"
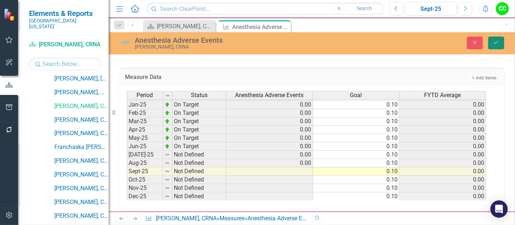
click at [497, 40] on icon "Save" at bounding box center [496, 42] width 7 height 5
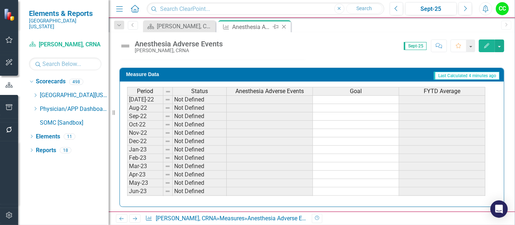
click at [283, 26] on icon "Close" at bounding box center [283, 27] width 7 height 6
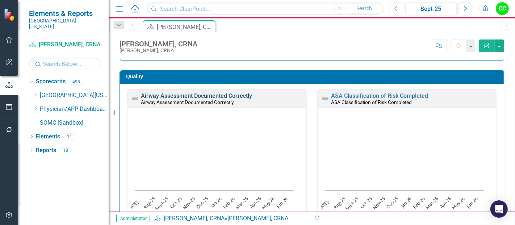
click at [174, 95] on link "Airway Assessment Documented Correctly" at bounding box center [196, 95] width 111 height 7
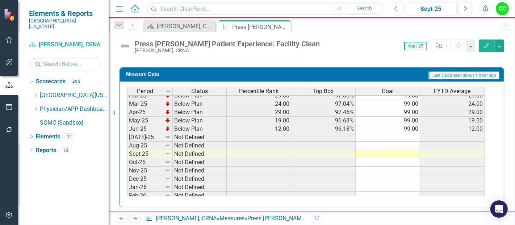
click at [407, 132] on tbody "Oct-23 Below Plan 43.00 98.14% 99.00 43.00 Nov-23 Below Plan 38.00 97.95% 99.00…" at bounding box center [305, 95] width 357 height 275
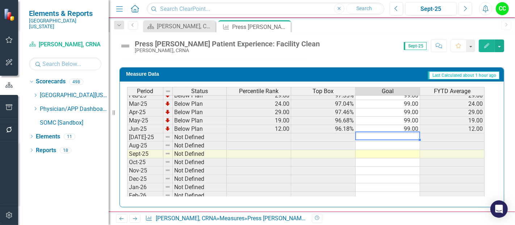
type textarea "99"
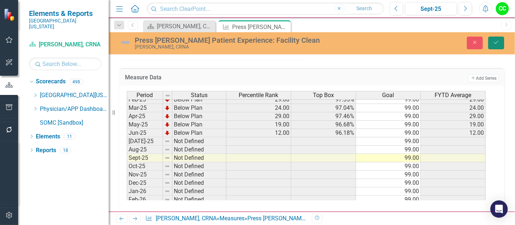
click at [498, 45] on button "Save" at bounding box center [496, 43] width 16 height 13
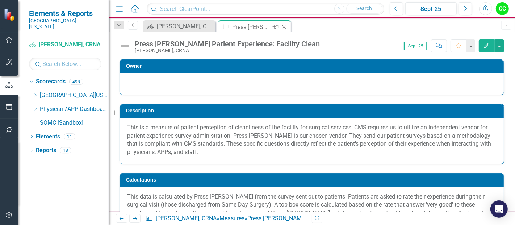
click at [282, 25] on icon "Close" at bounding box center [283, 27] width 7 height 6
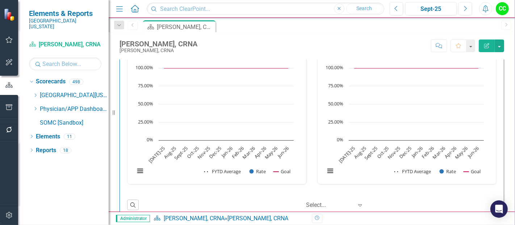
scroll to position [403, 0]
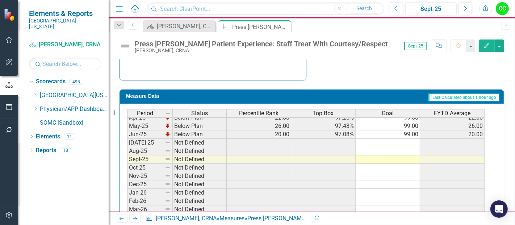
scroll to position [287, 0]
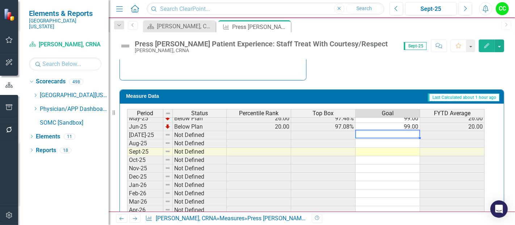
click at [409, 134] on tbody "May-24 Below Plan 52.00 98.33% 99.00 52.00 Jun-24 Below Plan 56.00 98.49% 99.00…" at bounding box center [305, 122] width 357 height 217
type textarea "99"
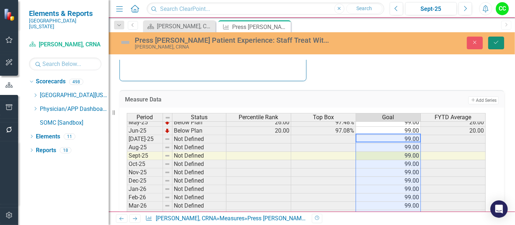
click at [498, 46] on button "Save" at bounding box center [496, 43] width 16 height 13
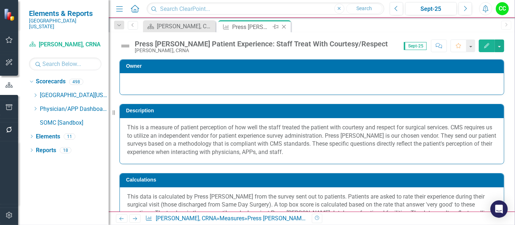
click at [283, 26] on icon "Close" at bounding box center [283, 27] width 7 height 6
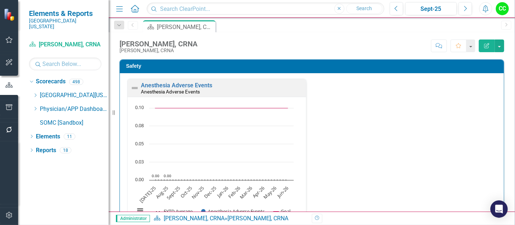
scroll to position [527, 0]
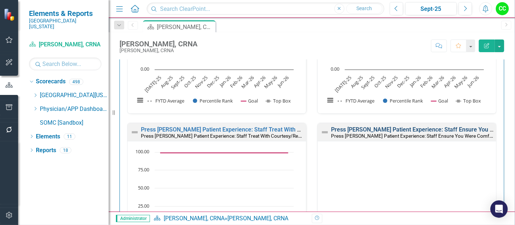
click at [412, 127] on link "Press [PERSON_NAME] Patient Experience: Staff Ensure You Were Comfortable" at bounding box center [434, 129] width 206 height 7
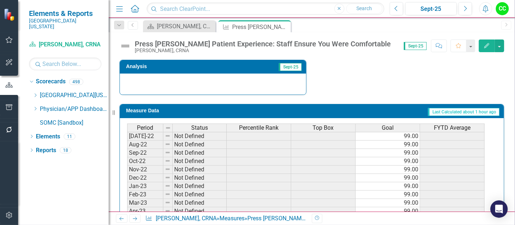
scroll to position [371, 0]
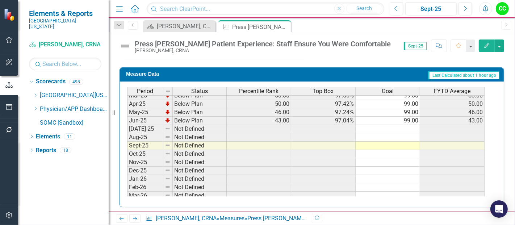
click at [410, 126] on tbody "Mar-24 Below Plan 69.00 98.10% 99.00 69.00 Apr-24 Below Plan 66.00 98.04% 99.00…" at bounding box center [305, 107] width 357 height 233
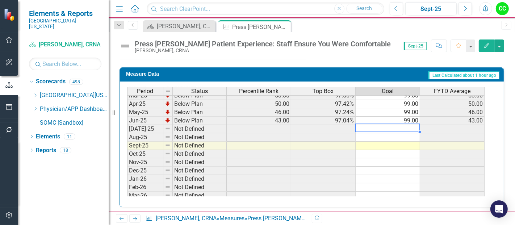
type textarea "99"
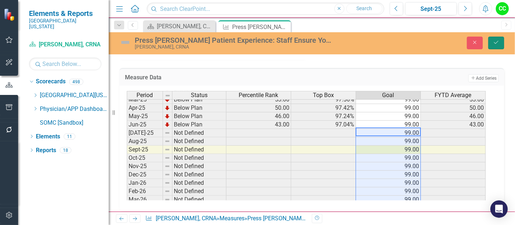
click at [495, 41] on icon "Save" at bounding box center [496, 42] width 7 height 5
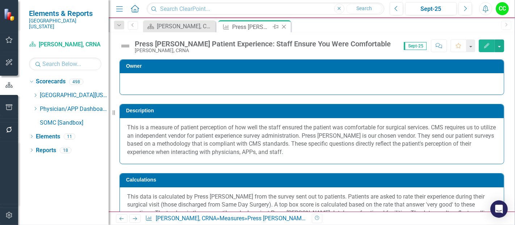
click at [283, 26] on icon at bounding box center [284, 27] width 4 height 4
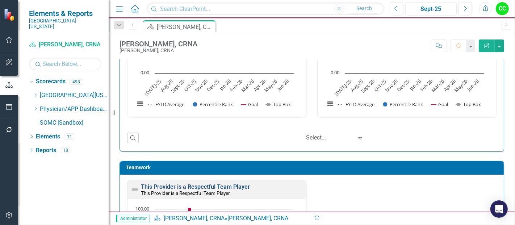
click at [225, 183] on link "This Provider is a Respectful Team Player" at bounding box center [195, 186] width 109 height 7
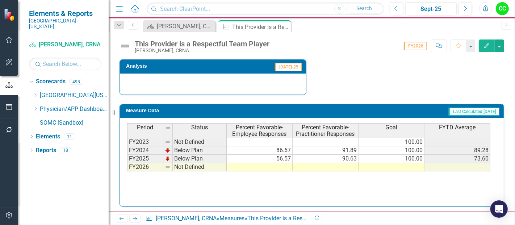
click at [402, 164] on td at bounding box center [391, 167] width 66 height 8
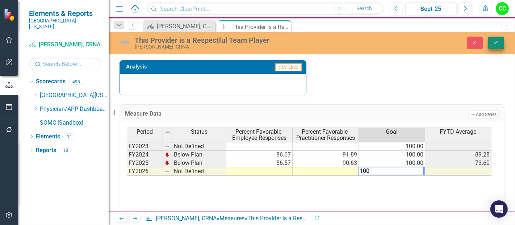
type textarea "100"
click at [494, 45] on icon "Save" at bounding box center [496, 42] width 7 height 5
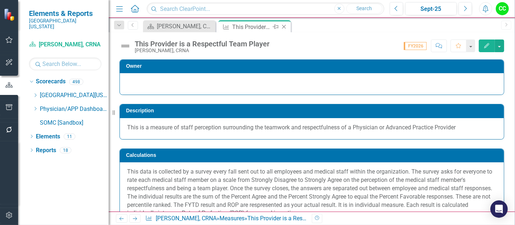
click at [282, 24] on icon "Close" at bounding box center [283, 27] width 7 height 6
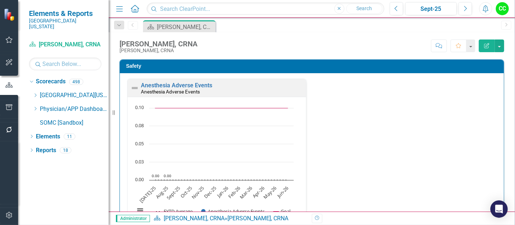
click at [282, 24] on div "Scorecard Corey Ferguson, CRNA Pin" at bounding box center [320, 26] width 356 height 12
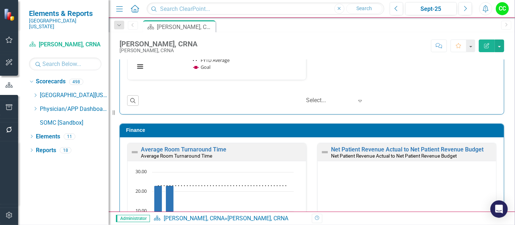
scroll to position [922, 0]
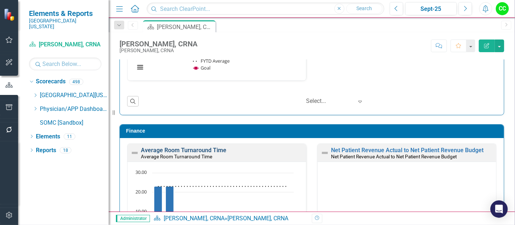
click at [215, 147] on link "Average Room Turnaround Time" at bounding box center [183, 150] width 85 height 7
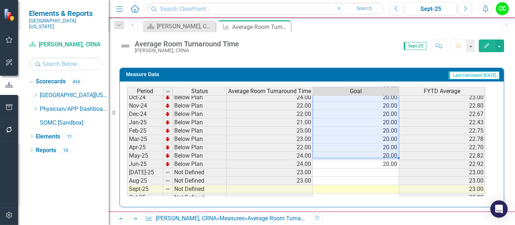
scroll to position [249, 0]
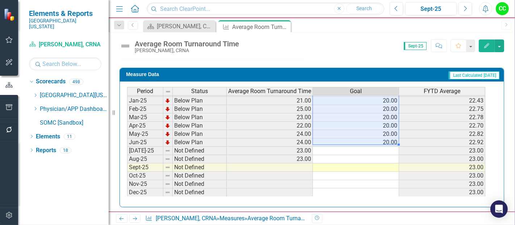
drag, startPoint x: 385, startPoint y: 106, endPoint x: 383, endPoint y: 135, distance: 29.4
click at [383, 135] on tbody "Aug-23 Below Plan 23.00 20.00 23.00 Sep-23 Below Plan 24.00 20.00 23.33 Oct-23 …" at bounding box center [306, 84] width 358 height 258
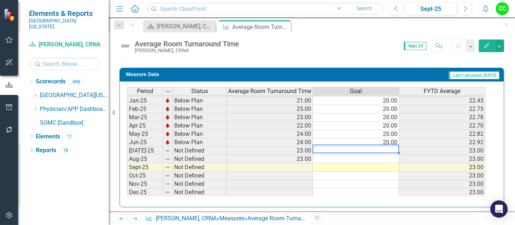
click at [375, 147] on td at bounding box center [356, 151] width 86 height 8
type textarea "20"
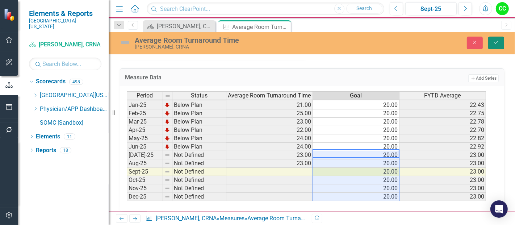
click at [494, 40] on icon "Save" at bounding box center [496, 42] width 7 height 5
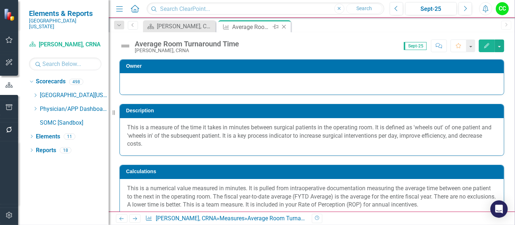
click at [281, 27] on icon "Close" at bounding box center [283, 27] width 7 height 6
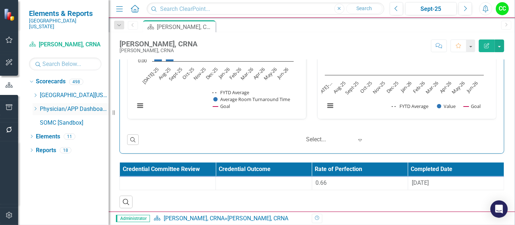
click at [35, 107] on icon at bounding box center [36, 109] width 2 height 4
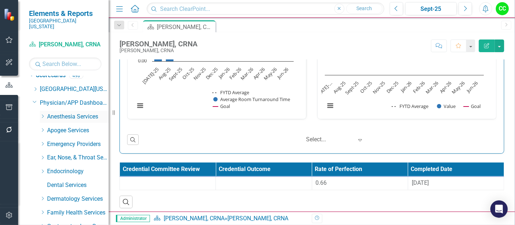
click at [41, 114] on icon "Dropdown" at bounding box center [42, 116] width 5 height 4
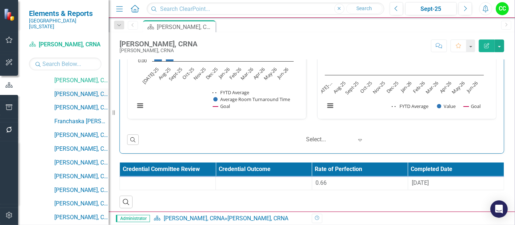
click at [83, 90] on link "[PERSON_NAME], CRNA" at bounding box center [81, 94] width 54 height 8
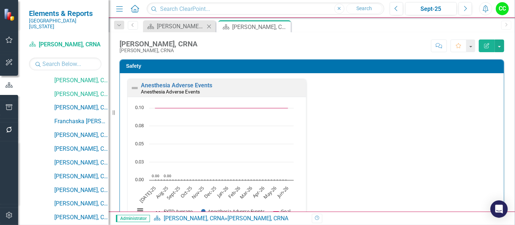
click at [208, 24] on icon "Close" at bounding box center [208, 27] width 7 height 6
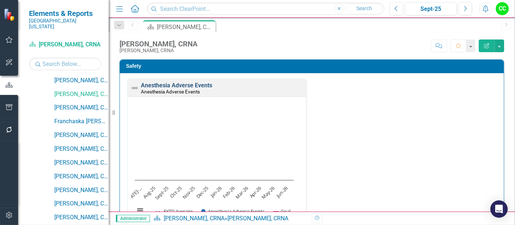
click at [190, 85] on link "Anesthesia Adverse Events" at bounding box center [176, 85] width 71 height 7
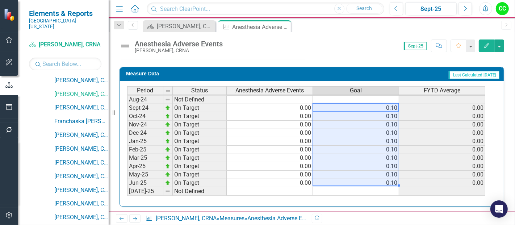
drag, startPoint x: 354, startPoint y: 110, endPoint x: 362, endPoint y: 178, distance: 68.9
click at [362, 178] on tbody "Oct-23 Not Defined 0.10 Nov-23 Not Defined 0.10 Dec-23 Not Defined 0.10 Jan-24 …" at bounding box center [306, 141] width 358 height 258
click at [359, 187] on td at bounding box center [356, 191] width 86 height 8
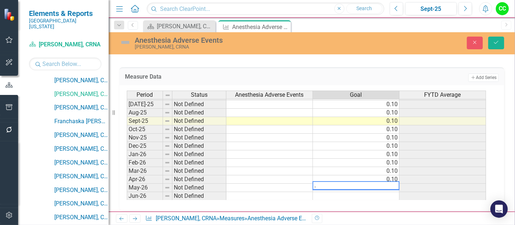
type textarea ".1"
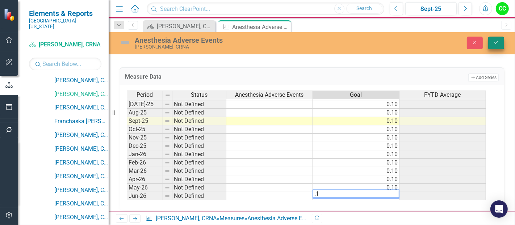
type textarea ".1"
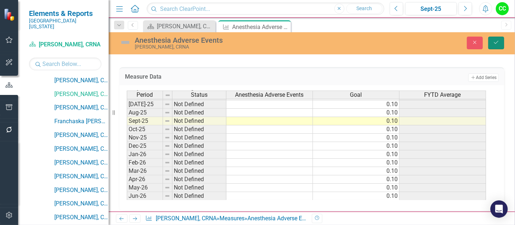
click at [495, 48] on button "Save" at bounding box center [496, 43] width 16 height 13
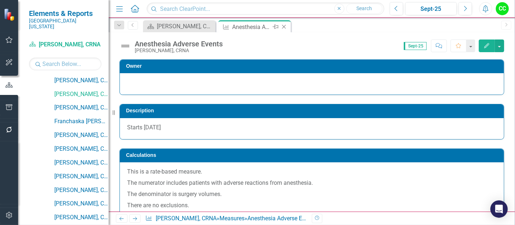
click at [283, 27] on icon "Close" at bounding box center [283, 27] width 7 height 6
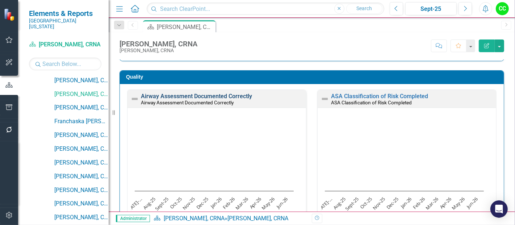
click at [215, 96] on link "Airway Assessment Documented Correctly" at bounding box center [196, 96] width 111 height 7
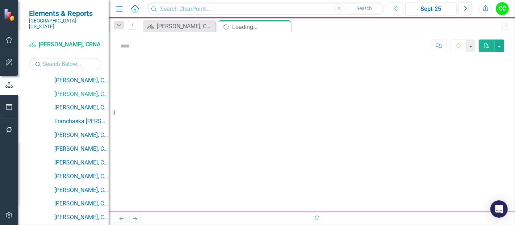
click at [215, 96] on div at bounding box center [312, 135] width 406 height 152
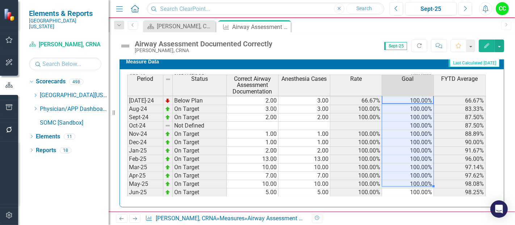
scroll to position [250, 0]
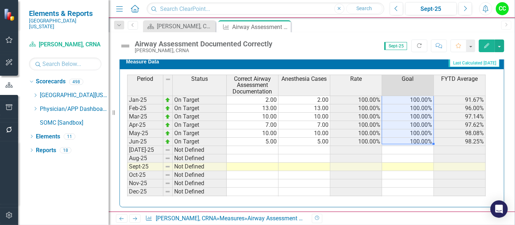
drag, startPoint x: 416, startPoint y: 98, endPoint x: 424, endPoint y: 136, distance: 38.8
click at [424, 136] on tbody "Sep-23 Not Defined 100.00% Oct-23 Not Defined 100.00% Nov-23 Not Defined 100.00…" at bounding box center [306, 95] width 358 height 267
click at [410, 146] on td at bounding box center [408, 150] width 52 height 8
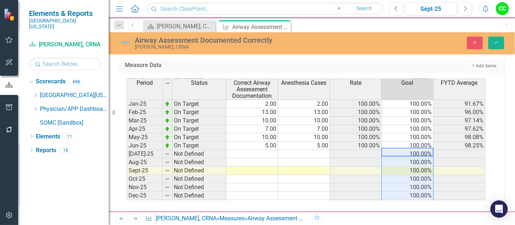
type textarea "100"
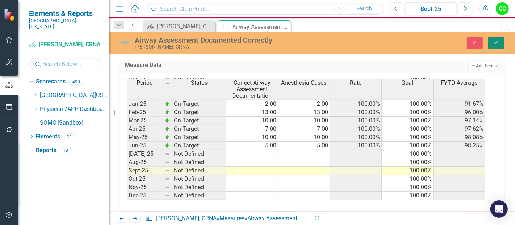
click at [492, 39] on button "Save" at bounding box center [496, 43] width 16 height 13
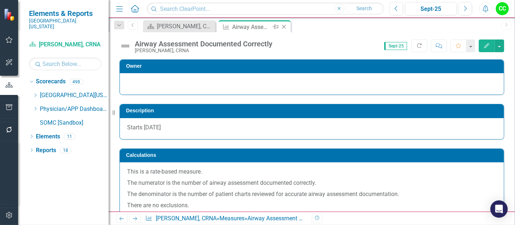
click at [285, 27] on icon "Close" at bounding box center [283, 27] width 7 height 6
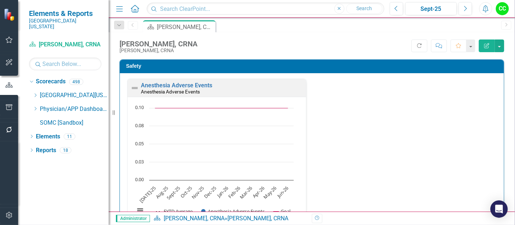
scroll to position [212, 0]
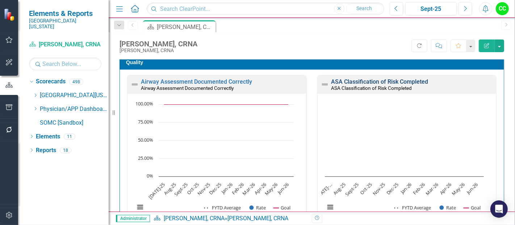
click at [403, 79] on link "ASA Classification of Risk Completed" at bounding box center [379, 81] width 97 height 7
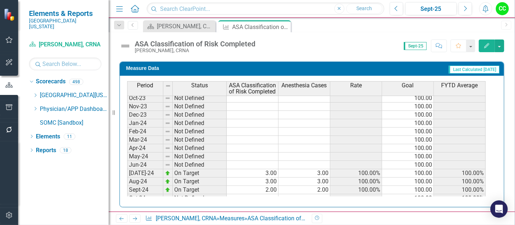
scroll to position [144, 0]
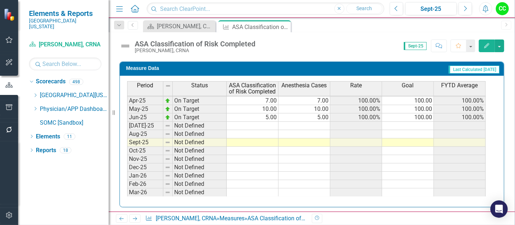
click at [424, 120] on tbody "Oct-23 Not Defined 100.00 Nov-23 Not Defined 100.00 Dec-23 Not Defined 100.00 J…" at bounding box center [306, 75] width 358 height 258
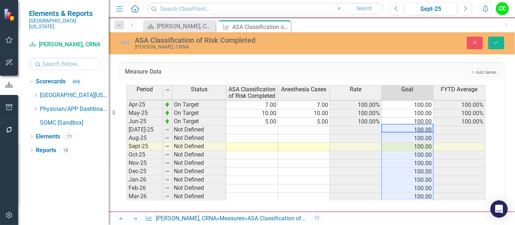
type textarea "100"
click at [500, 43] on button "Save" at bounding box center [496, 43] width 16 height 13
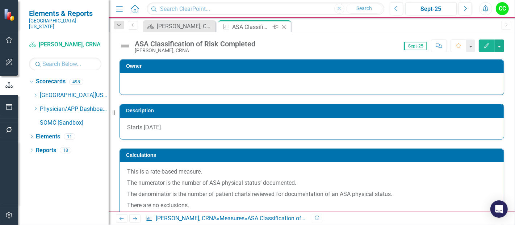
click at [284, 26] on icon "Close" at bounding box center [283, 27] width 7 height 6
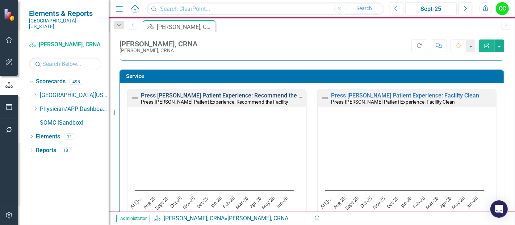
click at [239, 93] on link "Press [PERSON_NAME] Patient Experience: Recommend the Facility" at bounding box center [229, 95] width 176 height 7
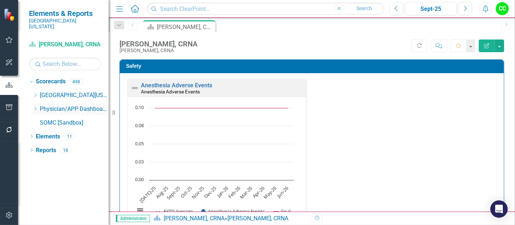
click at [33, 106] on icon "Dropdown" at bounding box center [35, 108] width 5 height 4
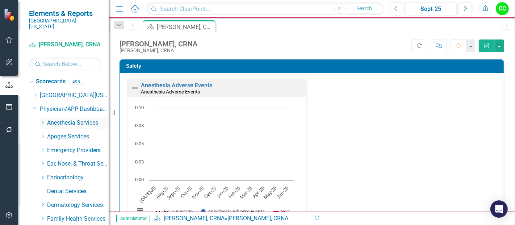
click at [43, 121] on icon at bounding box center [43, 123] width 2 height 4
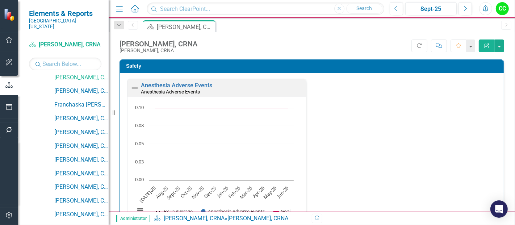
scroll to position [163, 0]
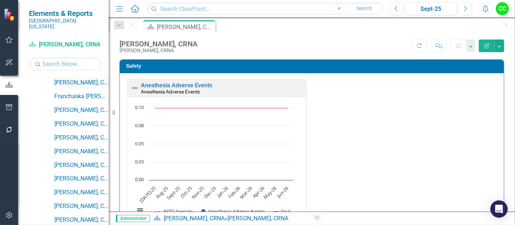
click at [78, 79] on link "[PERSON_NAME], CRNA" at bounding box center [81, 83] width 54 height 8
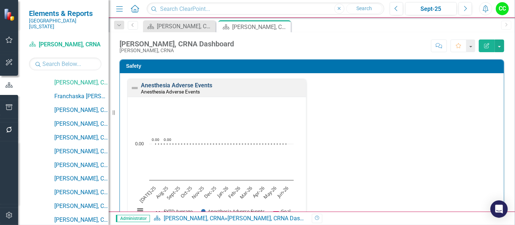
click at [172, 84] on link "Anesthesia Adverse Events" at bounding box center [176, 85] width 71 height 7
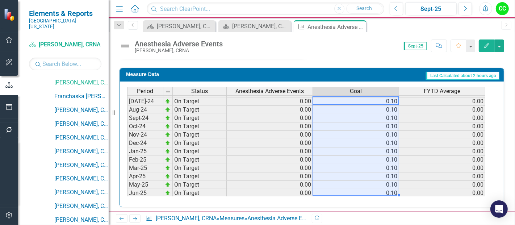
scroll to position [199, 0]
drag, startPoint x: 387, startPoint y: 100, endPoint x: 383, endPoint y: 187, distance: 87.7
click at [383, 187] on tbody "Sep-23 On Target 0.00 0.10 0.00 Oct-23 On Target 0.00 0.10 0.00 Nov-23 On Targe…" at bounding box center [306, 142] width 358 height 258
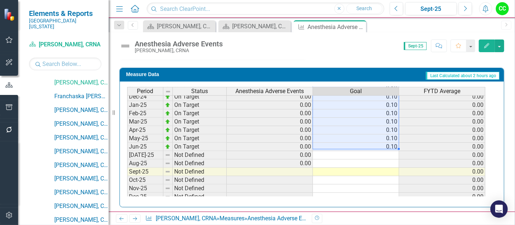
click at [376, 151] on td at bounding box center [356, 155] width 86 height 8
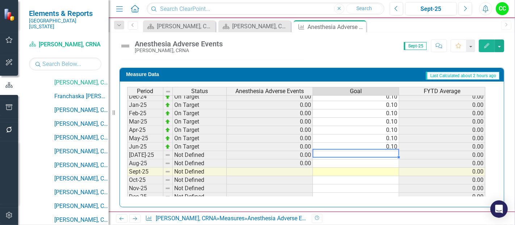
type textarea "0.1"
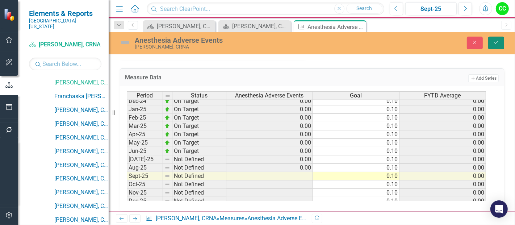
click at [494, 42] on icon "Save" at bounding box center [496, 42] width 7 height 5
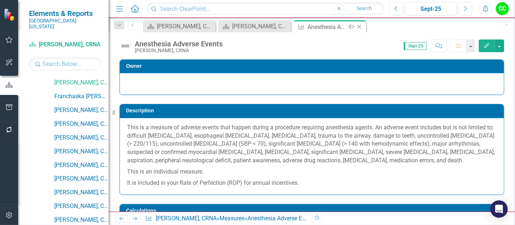
click at [357, 25] on icon at bounding box center [359, 27] width 4 height 4
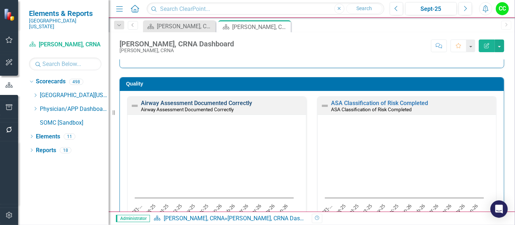
click at [242, 100] on link "Airway Assessment Documented Correctly" at bounding box center [196, 103] width 111 height 7
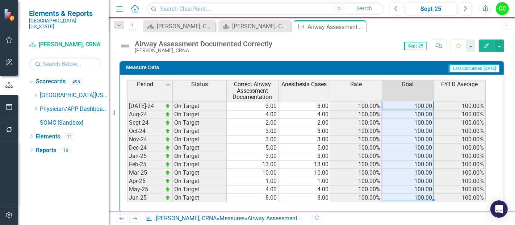
drag, startPoint x: 425, startPoint y: 104, endPoint x: 406, endPoint y: 195, distance: 93.5
click at [406, 195] on tbody "Sep-23 On Target 4.00 4.00 100.00% 100.00 100.00% Oct-23 On Target 1.00 1.00 10…" at bounding box center [306, 147] width 358 height 258
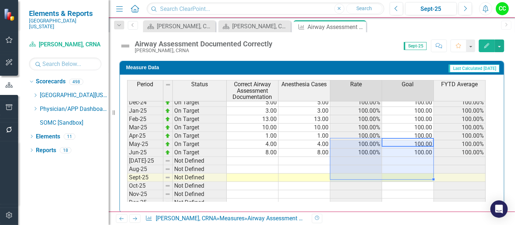
drag, startPoint x: 393, startPoint y: 143, endPoint x: 356, endPoint y: 176, distance: 49.7
click at [356, 176] on tbody "Sep-23 On Target 4.00 4.00 100.00% 100.00 100.00% Oct-23 On Target 1.00 1.00 10…" at bounding box center [306, 102] width 358 height 258
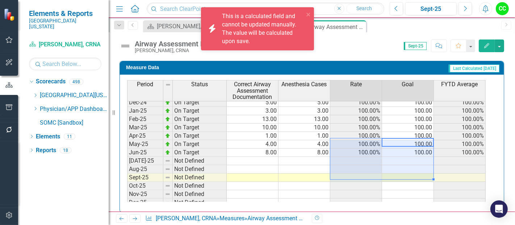
click at [413, 157] on td at bounding box center [408, 161] width 52 height 8
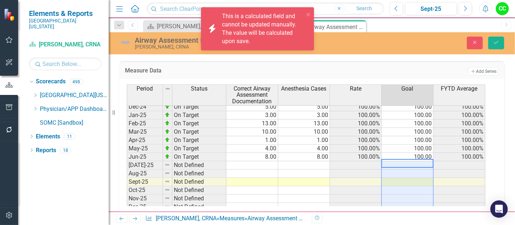
type textarea "100"
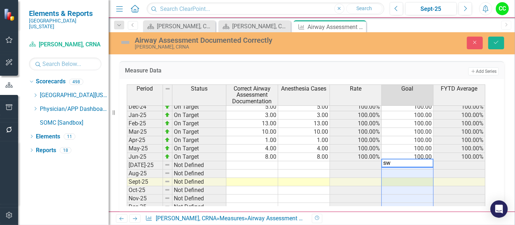
type textarea "s"
paste textarea "100 100 100 100 100 100 100 100 100 100 100 100"
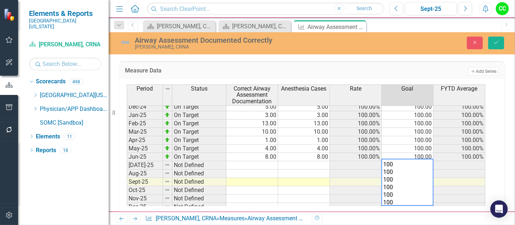
type textarea "100 100 100 100 100 100 100 100 100 100 100 100"
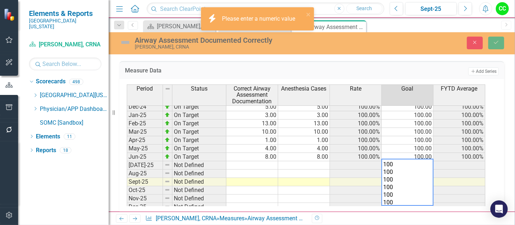
click at [349, 180] on td at bounding box center [356, 182] width 52 height 8
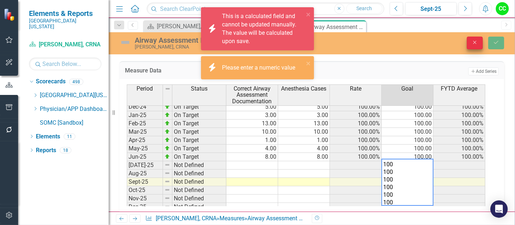
drag, startPoint x: 471, startPoint y: 41, endPoint x: 468, endPoint y: 45, distance: 4.6
click at [468, 45] on button "Close" at bounding box center [475, 43] width 16 height 13
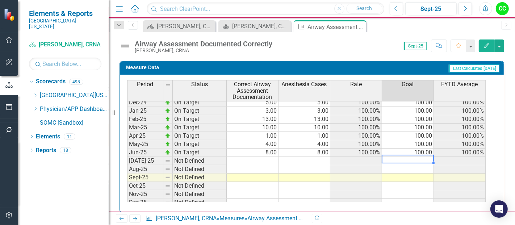
type textarea "100"
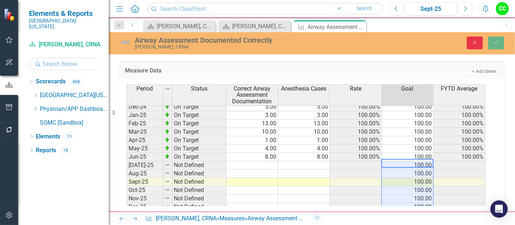
click at [474, 44] on icon "Close" at bounding box center [474, 42] width 7 height 5
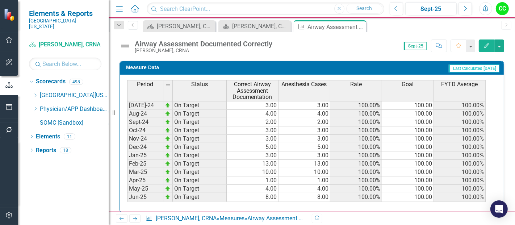
scroll to position [184, 0]
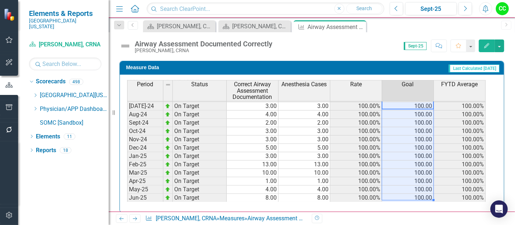
drag, startPoint x: 412, startPoint y: 102, endPoint x: 402, endPoint y: 191, distance: 90.0
click at [402, 191] on tbody "Sep-23 On Target 4.00 4.00 100.00% 100.00 100.00% Oct-23 On Target 1.00 1.00 10…" at bounding box center [306, 147] width 358 height 258
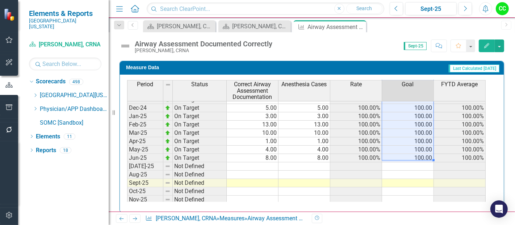
click at [416, 163] on td at bounding box center [408, 166] width 52 height 8
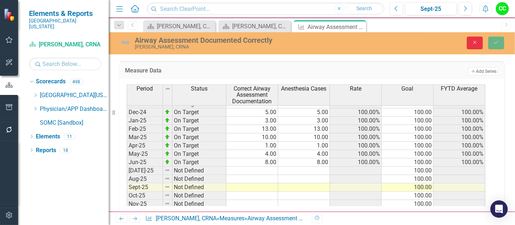
click at [477, 45] on button "Close" at bounding box center [475, 43] width 16 height 13
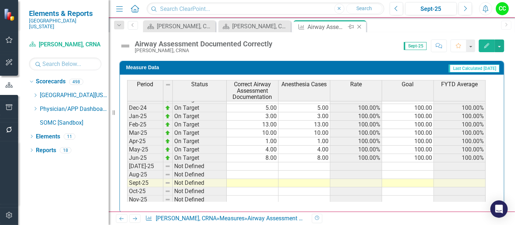
click at [360, 26] on icon "Close" at bounding box center [358, 27] width 7 height 6
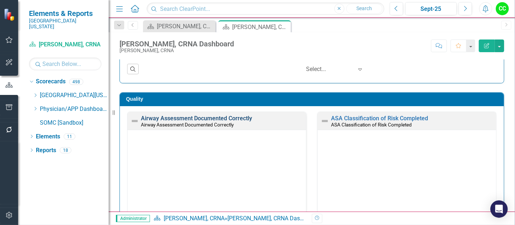
click at [242, 117] on link "Airway Assessment Documented Correctly" at bounding box center [196, 118] width 111 height 7
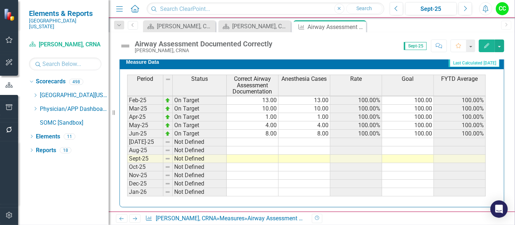
click at [418, 141] on tbody "Jan-24 On Target 4.00 4.00 100.00% 100.00 100.00% Feb-24 On Target 4.00 4.00 10…" at bounding box center [306, 113] width 358 height 250
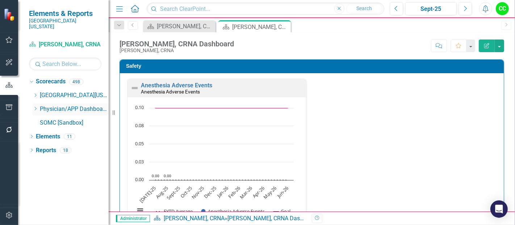
scroll to position [1087, 0]
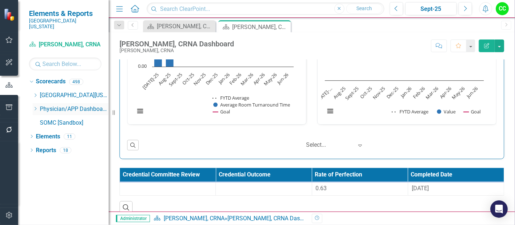
click at [34, 106] on icon "Dropdown" at bounding box center [35, 108] width 5 height 4
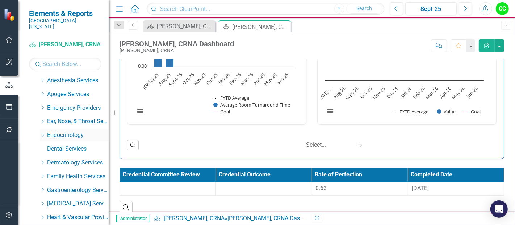
scroll to position [42, 0]
click at [41, 78] on icon "Dropdown" at bounding box center [42, 80] width 5 height 4
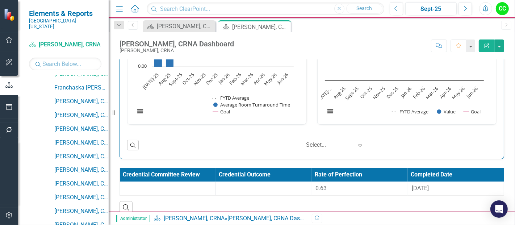
scroll to position [172, 0]
click at [87, 83] on link "Franchaska [PERSON_NAME], CRNA" at bounding box center [81, 87] width 54 height 8
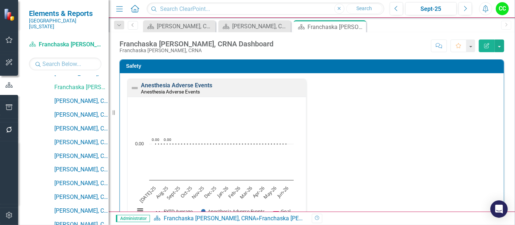
click at [204, 85] on link "Anesthesia Adverse Events" at bounding box center [176, 85] width 71 height 7
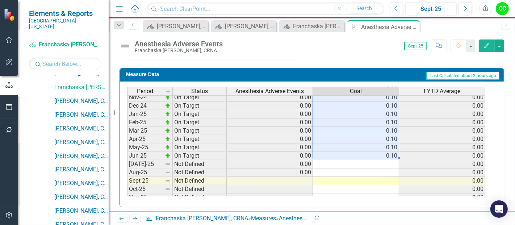
scroll to position [243, 0]
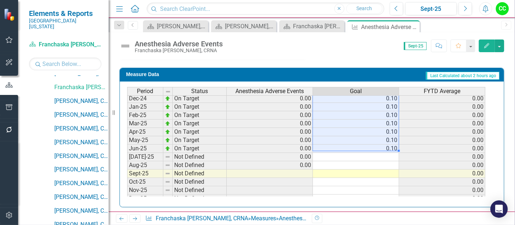
drag, startPoint x: 385, startPoint y: 98, endPoint x: 385, endPoint y: 145, distance: 46.7
click at [385, 145] on tbody "Sep-23 On Target 0.00 0.10 0.00 Oct-23 On Target 0.00 0.10 0.00 Nov-23 On Targe…" at bounding box center [306, 98] width 358 height 258
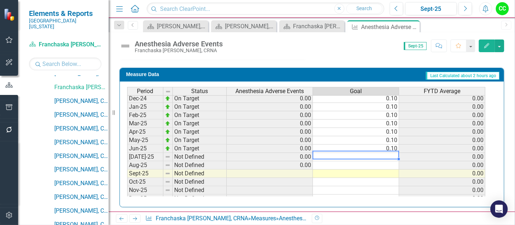
click at [379, 153] on td at bounding box center [356, 157] width 86 height 8
type textarea "0.1"
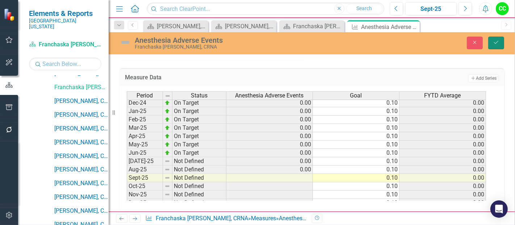
click at [491, 46] on button "Save" at bounding box center [496, 43] width 16 height 13
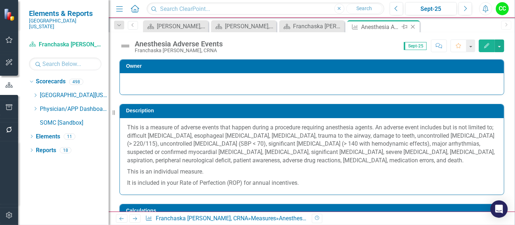
scroll to position [0, 0]
